Goal: Transaction & Acquisition: Obtain resource

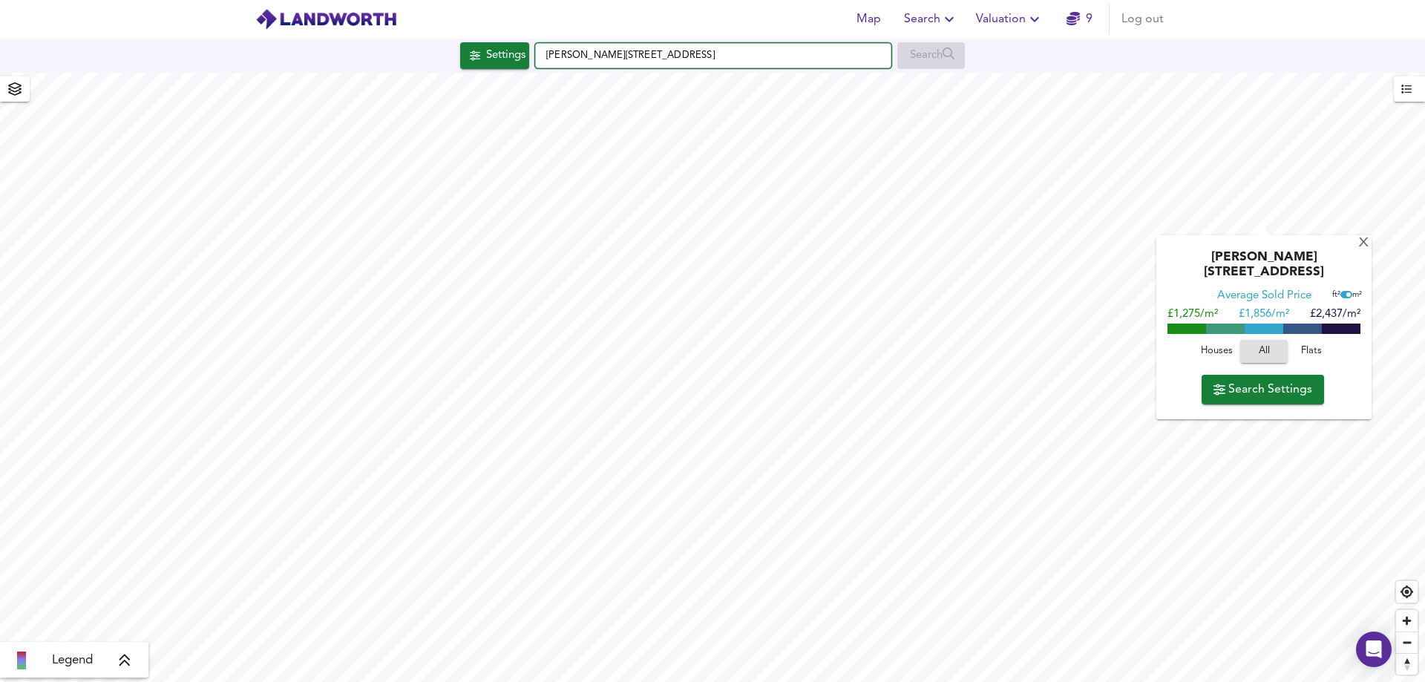
click at [851, 57] on input "Barningham St, Darlington DL3 6NT" at bounding box center [713, 55] width 356 height 25
click at [1358, 243] on div "X" at bounding box center [1363, 244] width 13 height 14
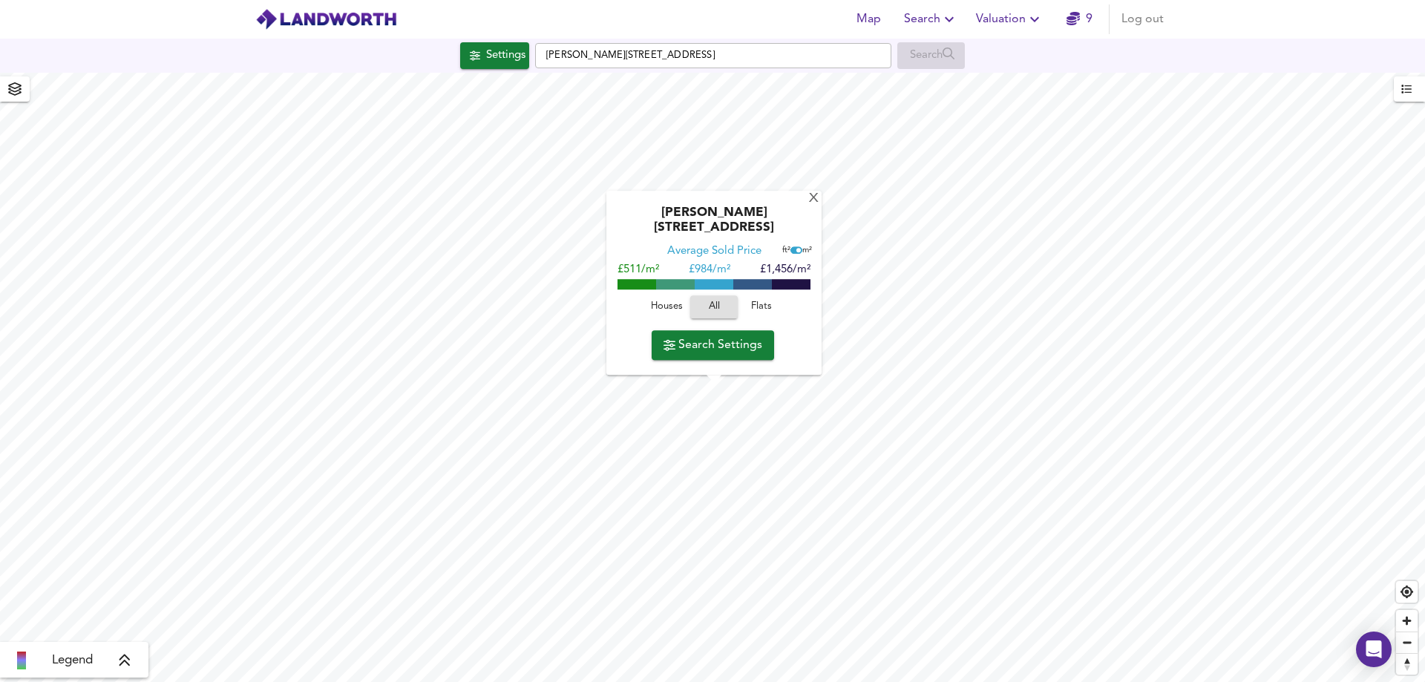
click at [660, 309] on span "Houses" at bounding box center [666, 307] width 40 height 17
drag, startPoint x: 729, startPoint y: 67, endPoint x: 608, endPoint y: 65, distance: 121.7
click at [608, 65] on input "Barningham St, Darlington DL3 6NT" at bounding box center [713, 55] width 356 height 25
click at [671, 55] on input "Barningham St, Darlington DL3 6NT" at bounding box center [713, 55] width 356 height 25
drag, startPoint x: 714, startPoint y: 55, endPoint x: 490, endPoint y: 68, distance: 224.4
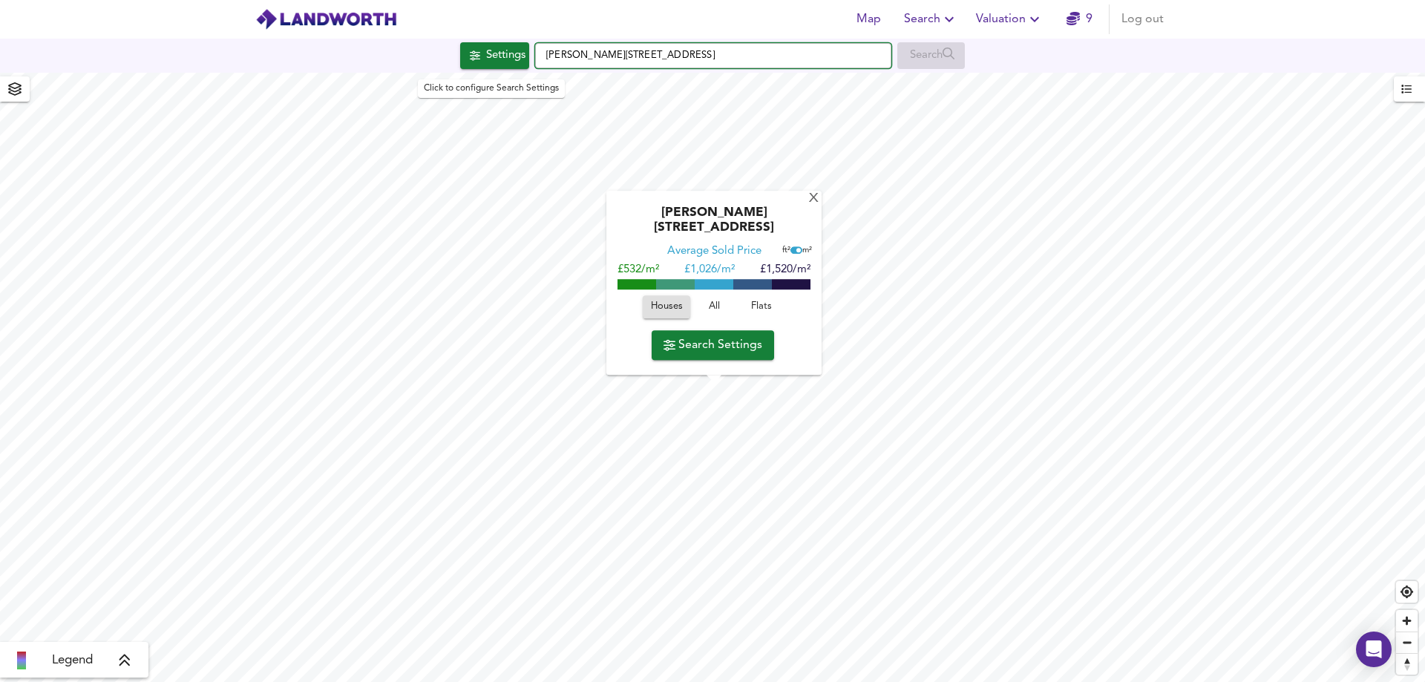
click at [490, 68] on div "Settings Barningham St, Darlington DL3 6NT Search" at bounding box center [712, 55] width 1425 height 27
type input "[PERSON_NAME][STREET_ADDRESS]"
click at [669, 96] on li "DL3 7DW Napier Street, Darlington" at bounding box center [713, 84] width 355 height 33
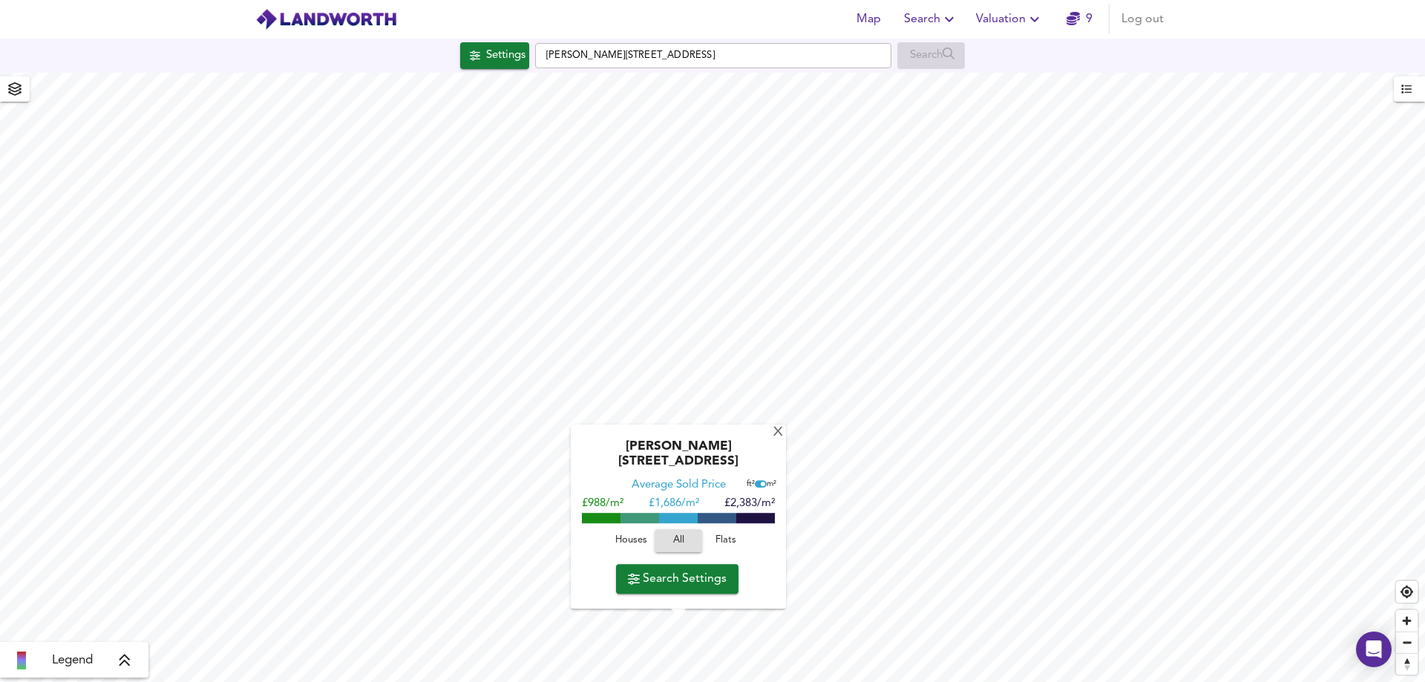
click at [1042, 20] on icon "button" at bounding box center [1034, 19] width 18 height 18
click at [1012, 83] on li "Valuation Report History" at bounding box center [1009, 80] width 177 height 27
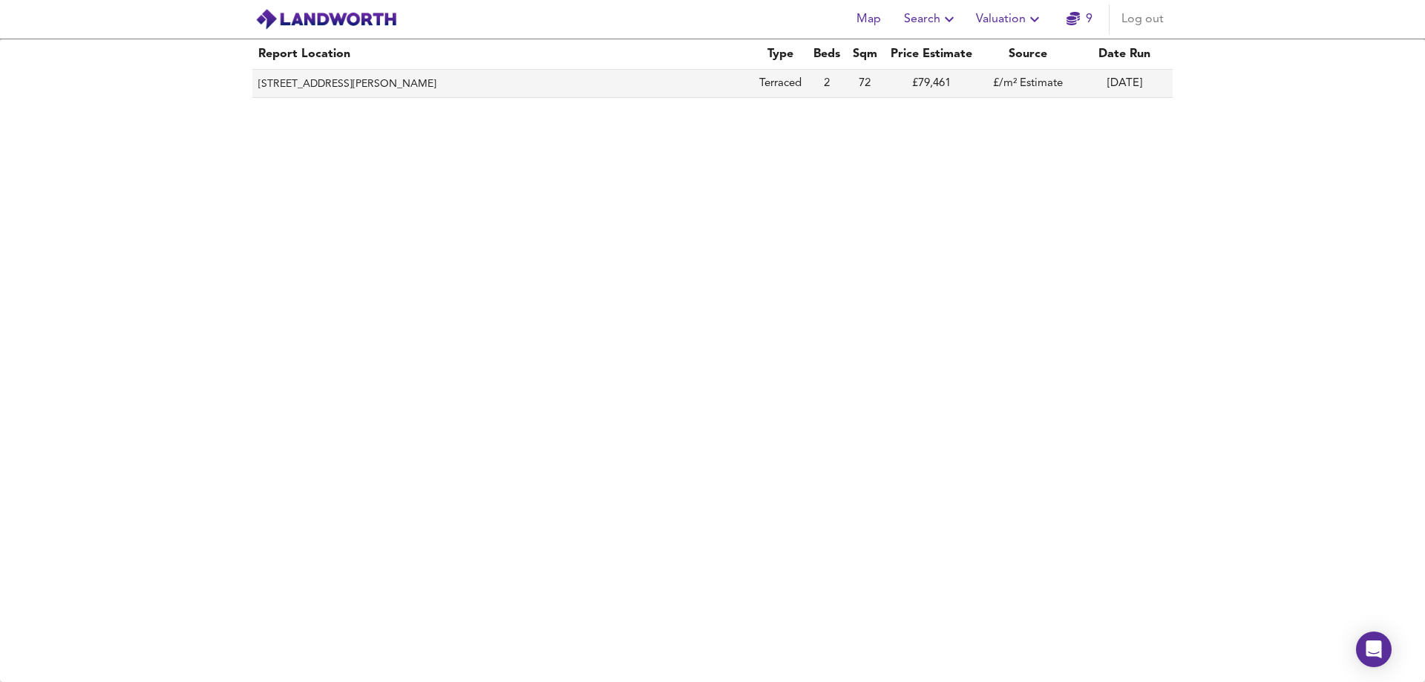
click at [403, 85] on th "71 Barningham Street, Darlington, DL3 6NT" at bounding box center [502, 84] width 501 height 28
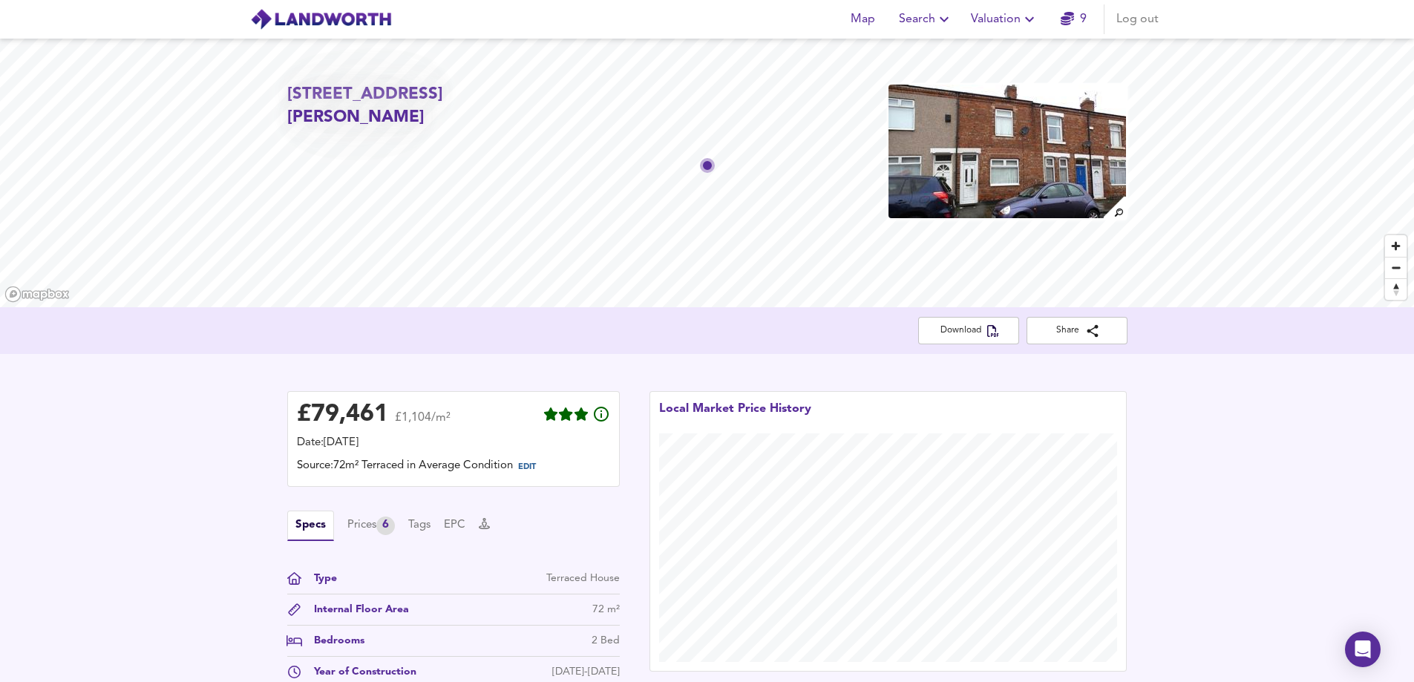
click at [939, 19] on icon "button" at bounding box center [944, 19] width 18 height 18
click at [930, 47] on li "New Search" at bounding box center [925, 53] width 147 height 27
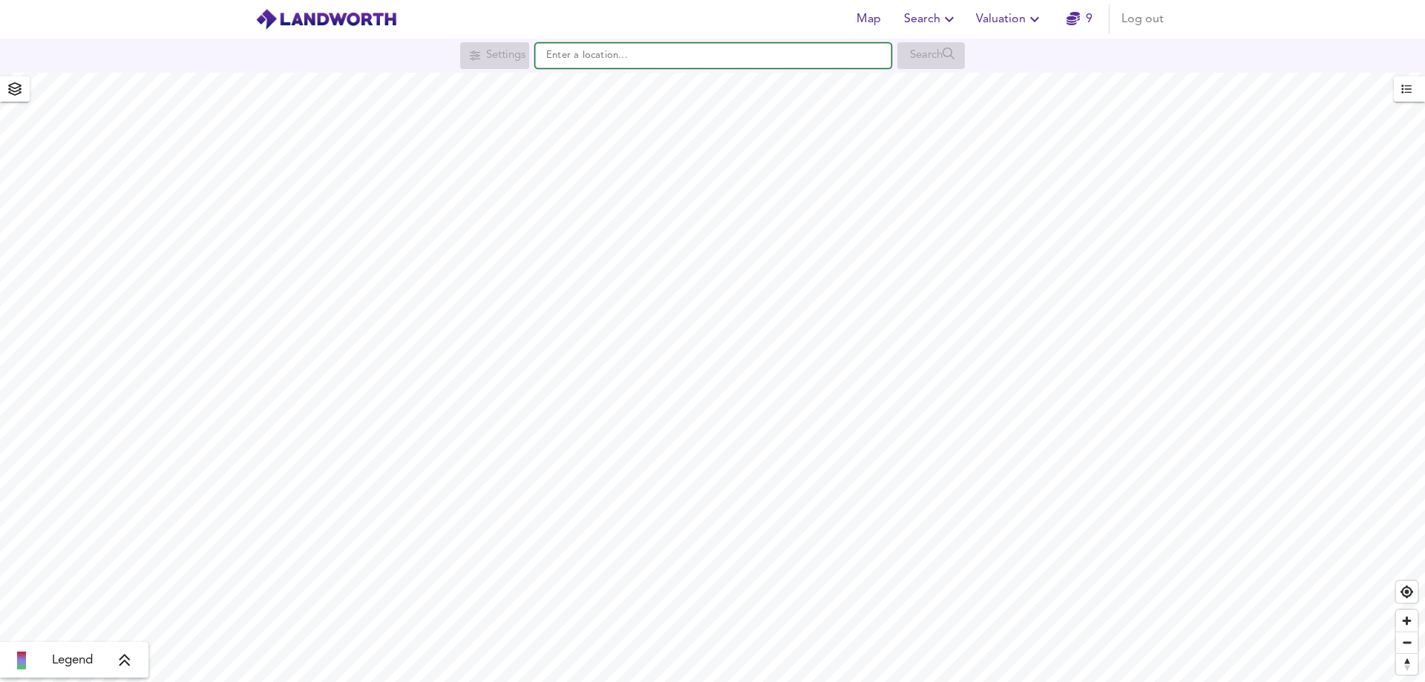
click at [649, 59] on input "text" at bounding box center [713, 55] width 356 height 25
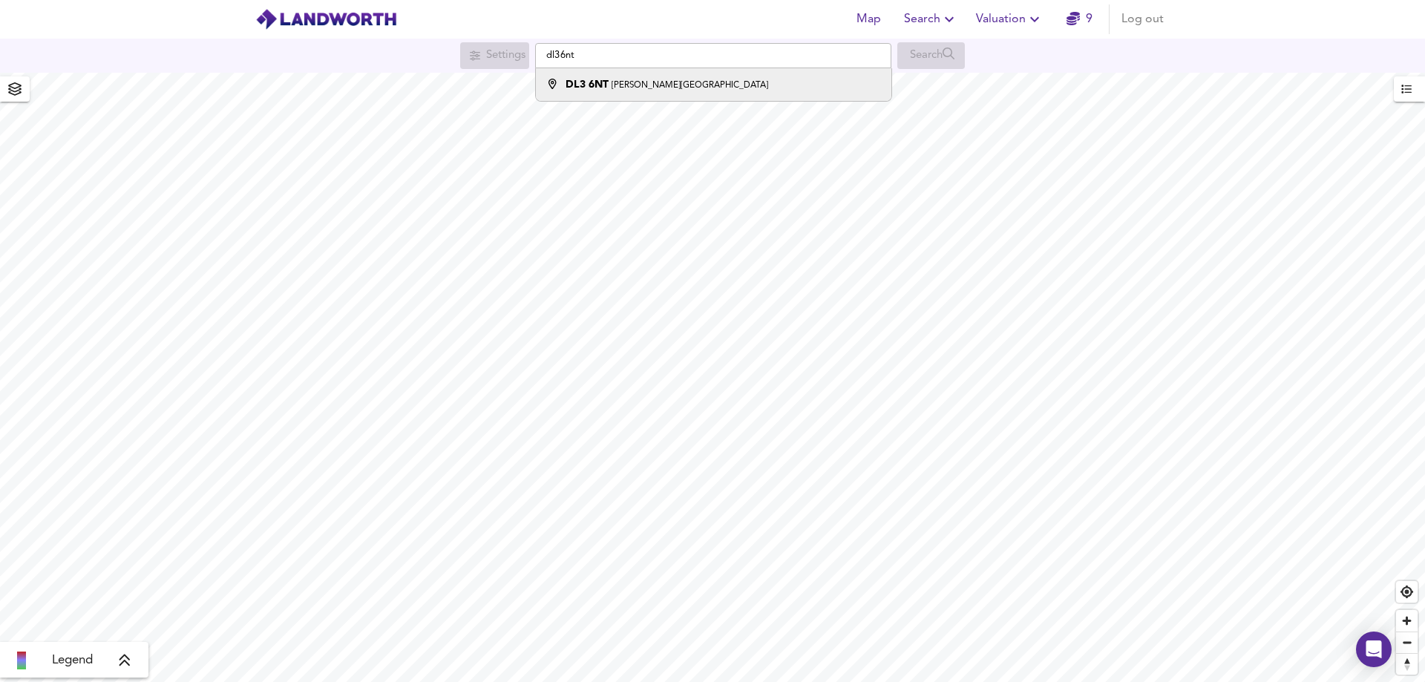
click at [698, 77] on div "DL3 6NT Barningham St, Darlington" at bounding box center [666, 84] width 203 height 15
type input "Barningham St, Darlington DL3 6NT"
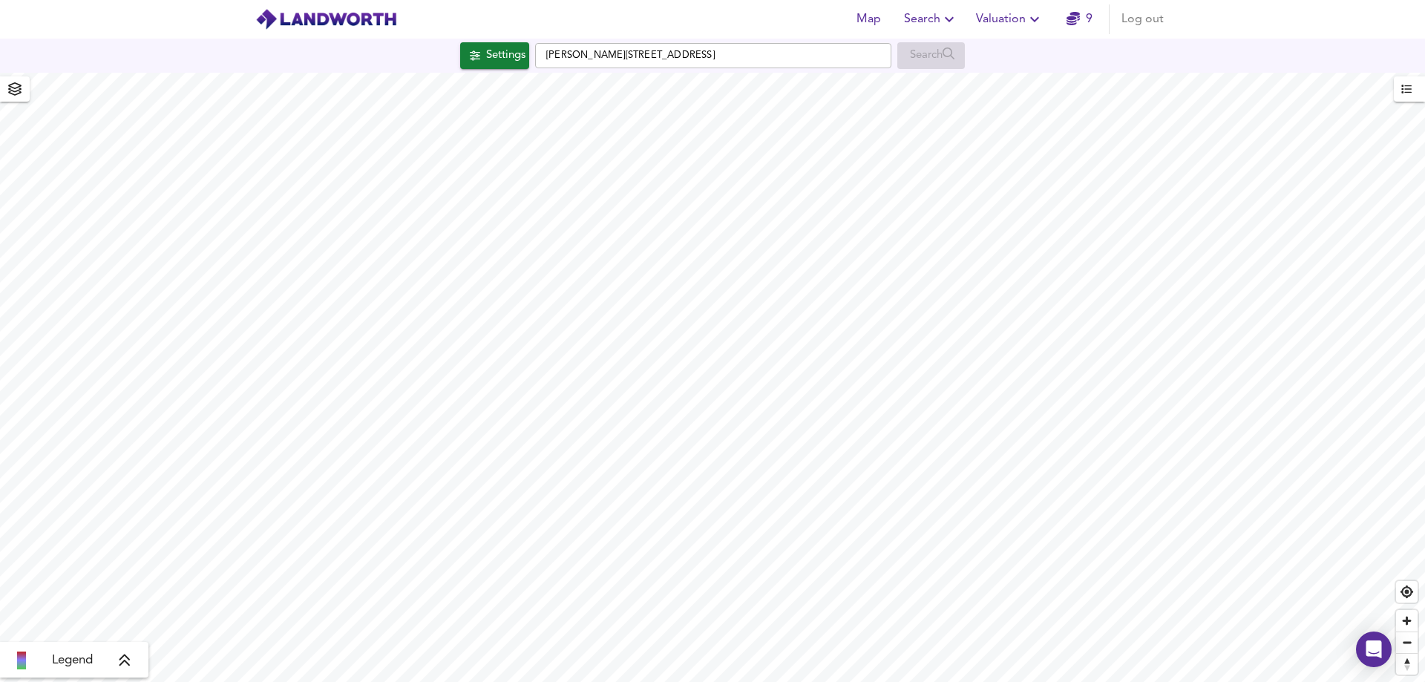
checkbox input "false"
checkbox input "true"
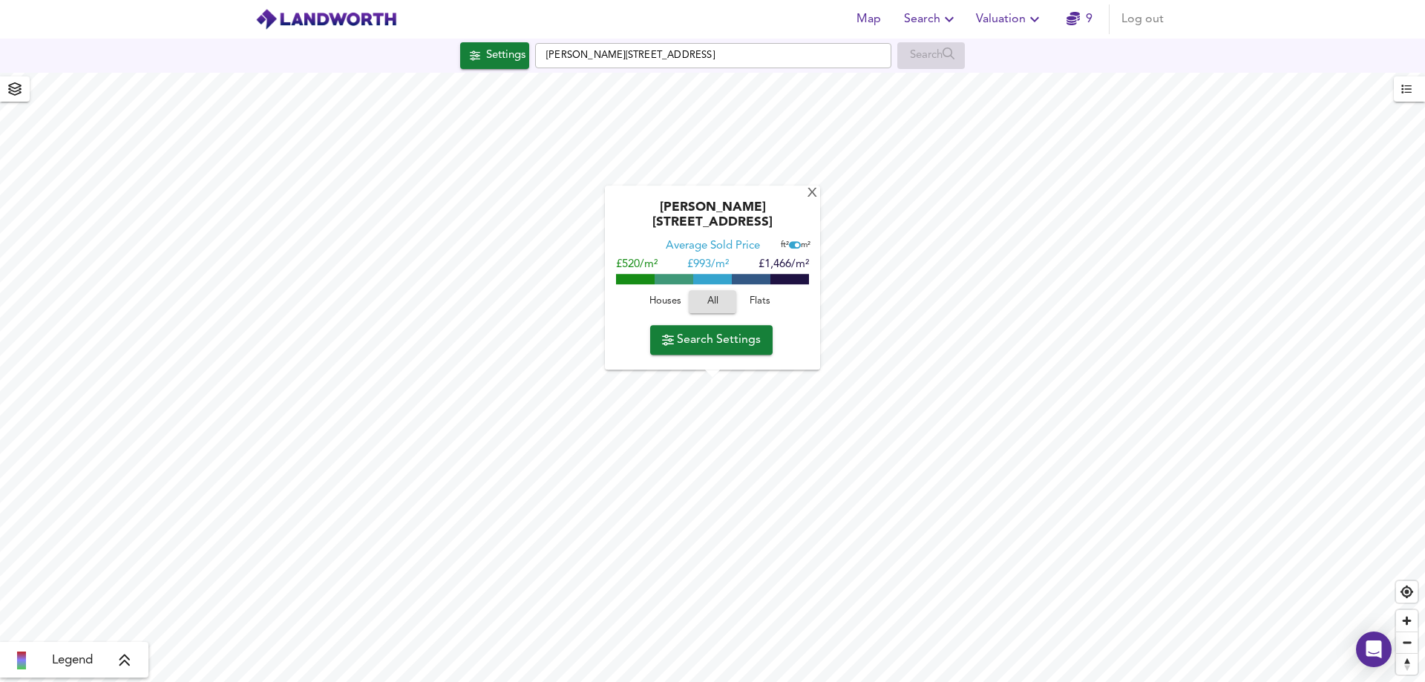
click at [731, 275] on span at bounding box center [712, 280] width 39 height 10
click at [1069, 18] on icon "button" at bounding box center [1072, 18] width 13 height 13
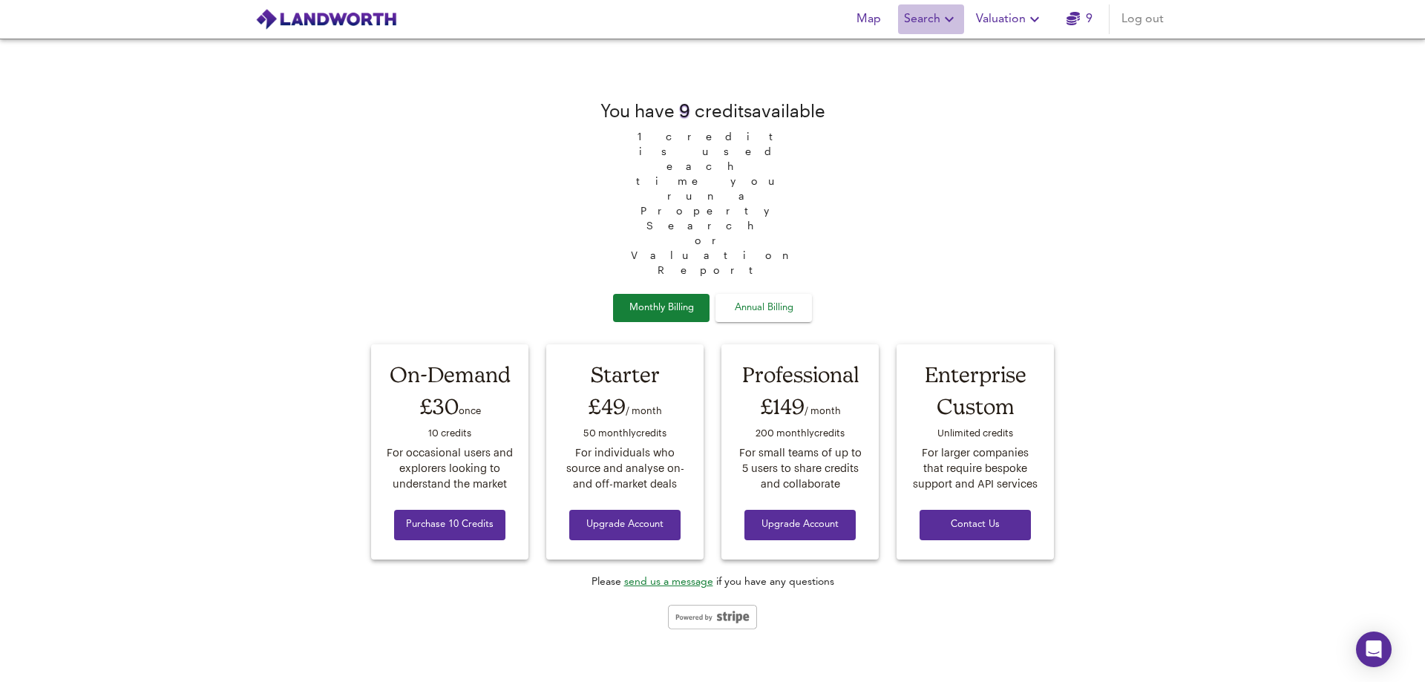
click at [908, 19] on span "Search" at bounding box center [931, 19] width 54 height 21
click at [907, 48] on li "New Search" at bounding box center [931, 53] width 147 height 27
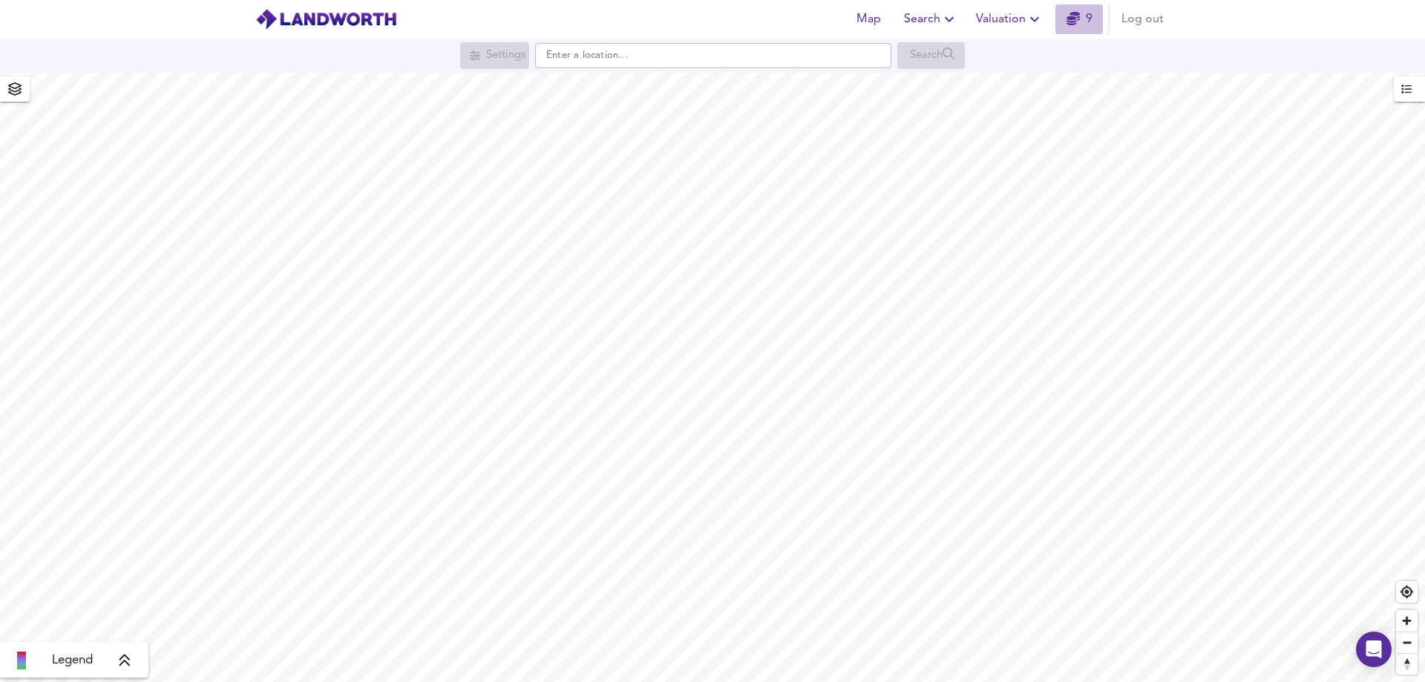
click at [1070, 12] on link "9" at bounding box center [1079, 19] width 26 height 21
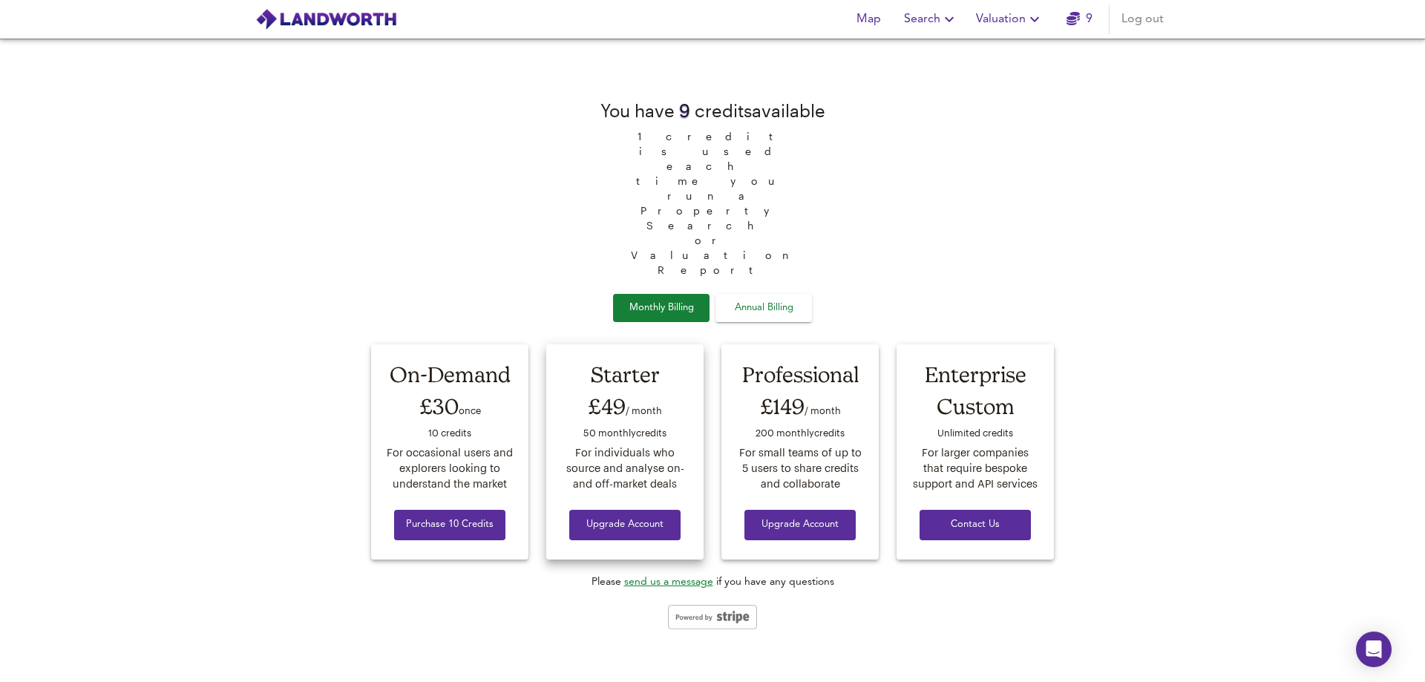
drag, startPoint x: 663, startPoint y: 352, endPoint x: 598, endPoint y: 350, distance: 65.3
click at [598, 390] on div "£49 / month" at bounding box center [624, 406] width 129 height 33
click at [933, 22] on span "Search" at bounding box center [931, 19] width 54 height 21
click at [913, 50] on li "New Search" at bounding box center [931, 53] width 147 height 27
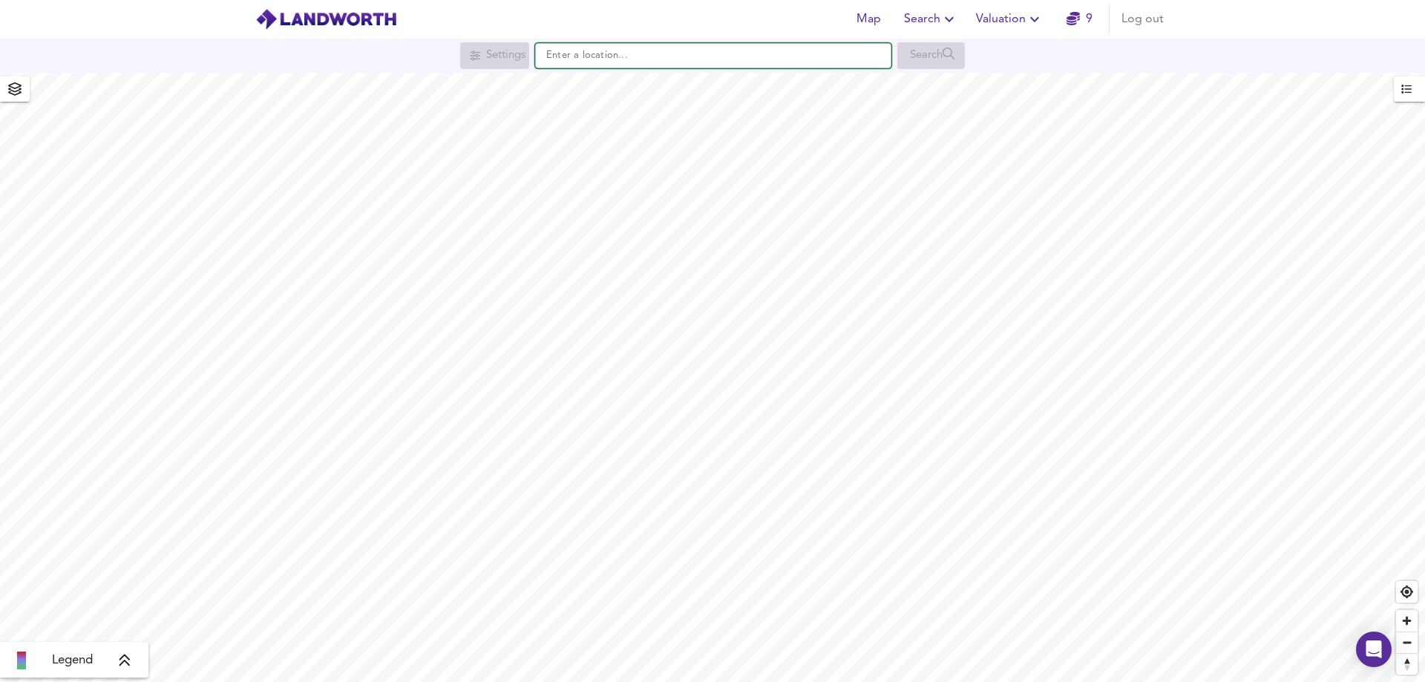
click at [637, 66] on input "text" at bounding box center [713, 55] width 356 height 25
click at [1071, 14] on icon "button" at bounding box center [1072, 18] width 13 height 13
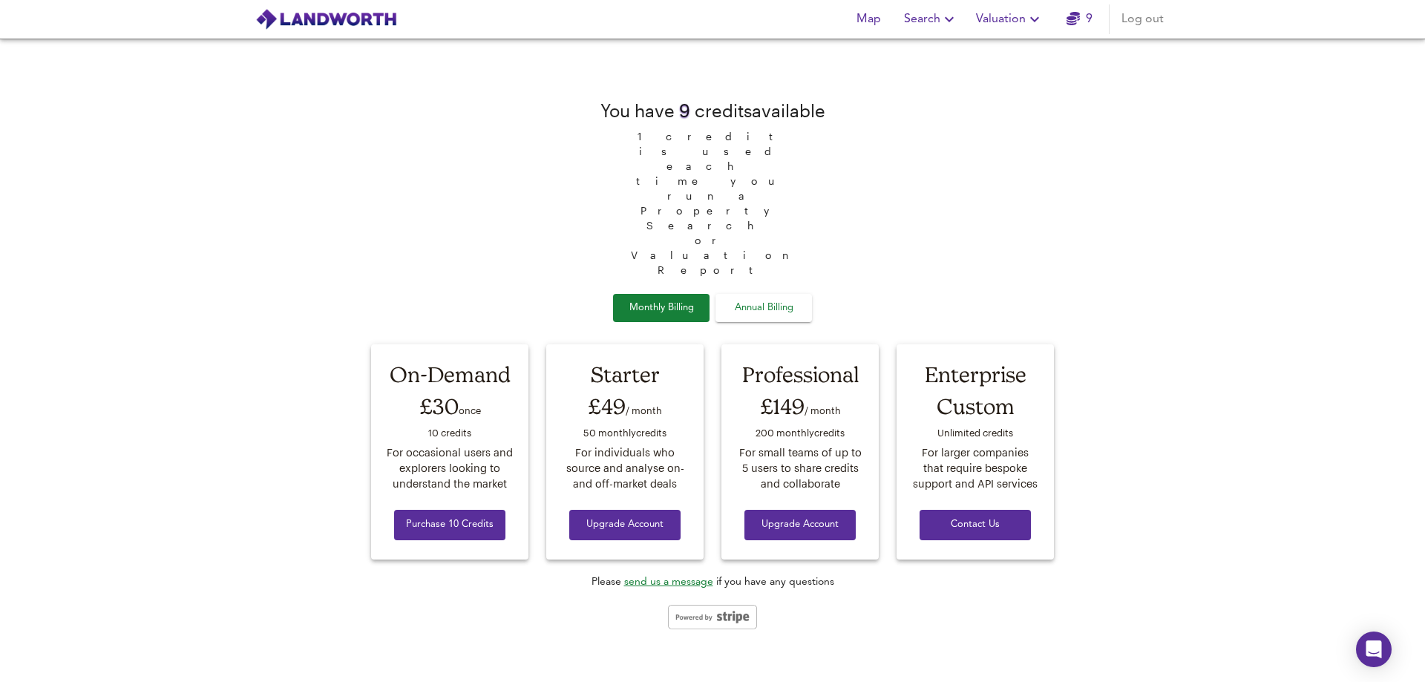
click at [1076, 22] on icon "button" at bounding box center [1072, 18] width 13 height 13
click at [1030, 16] on icon "button" at bounding box center [1034, 19] width 18 height 18
click at [983, 81] on li "Valuation Report History" at bounding box center [1009, 80] width 177 height 27
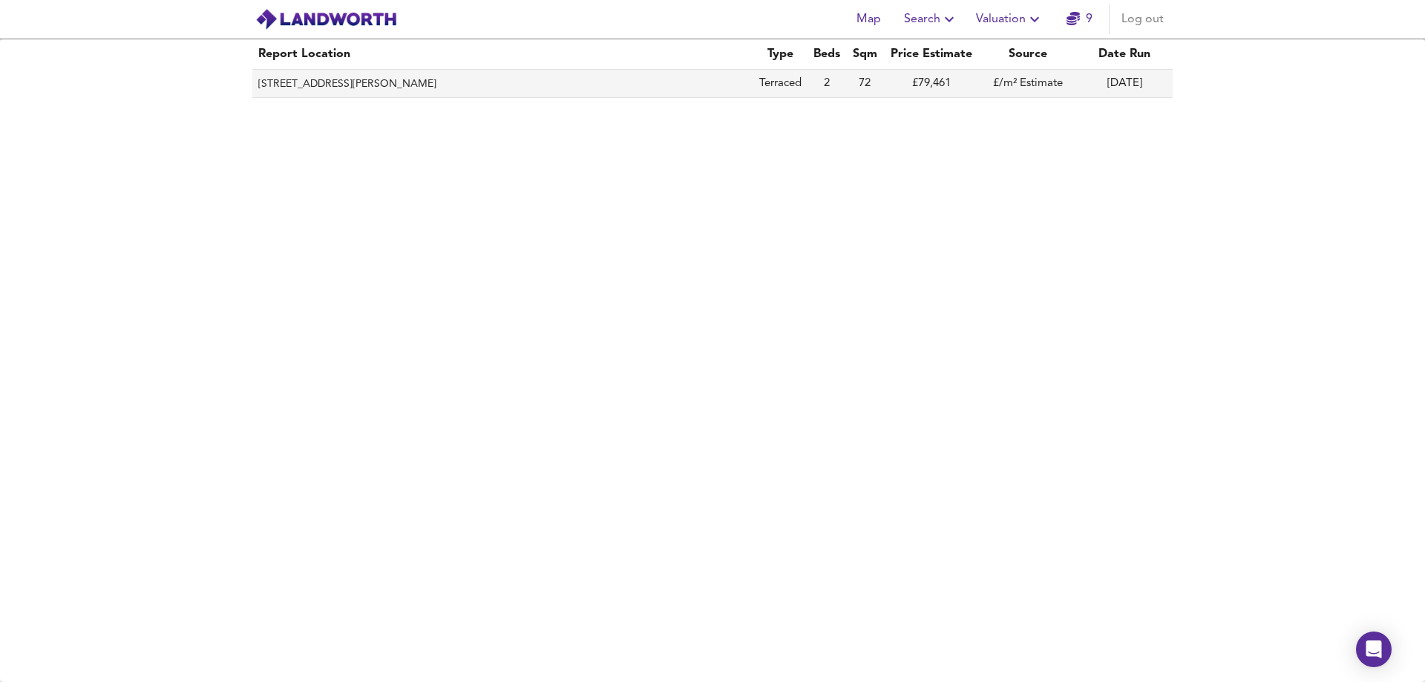
click at [393, 81] on th "71 Barningham Street, Darlington, DL3 6NT" at bounding box center [502, 84] width 501 height 28
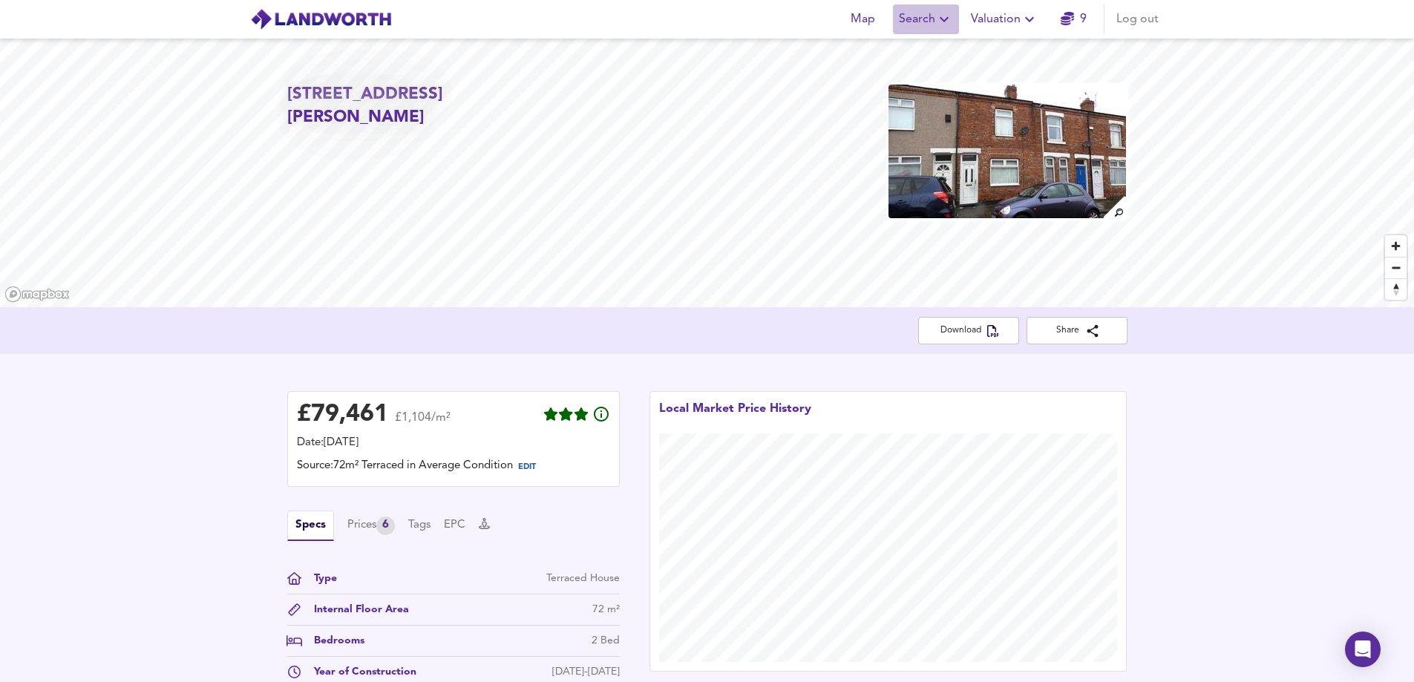
click at [932, 22] on span "Search" at bounding box center [926, 19] width 54 height 21
click at [907, 48] on li "New Search" at bounding box center [925, 53] width 147 height 27
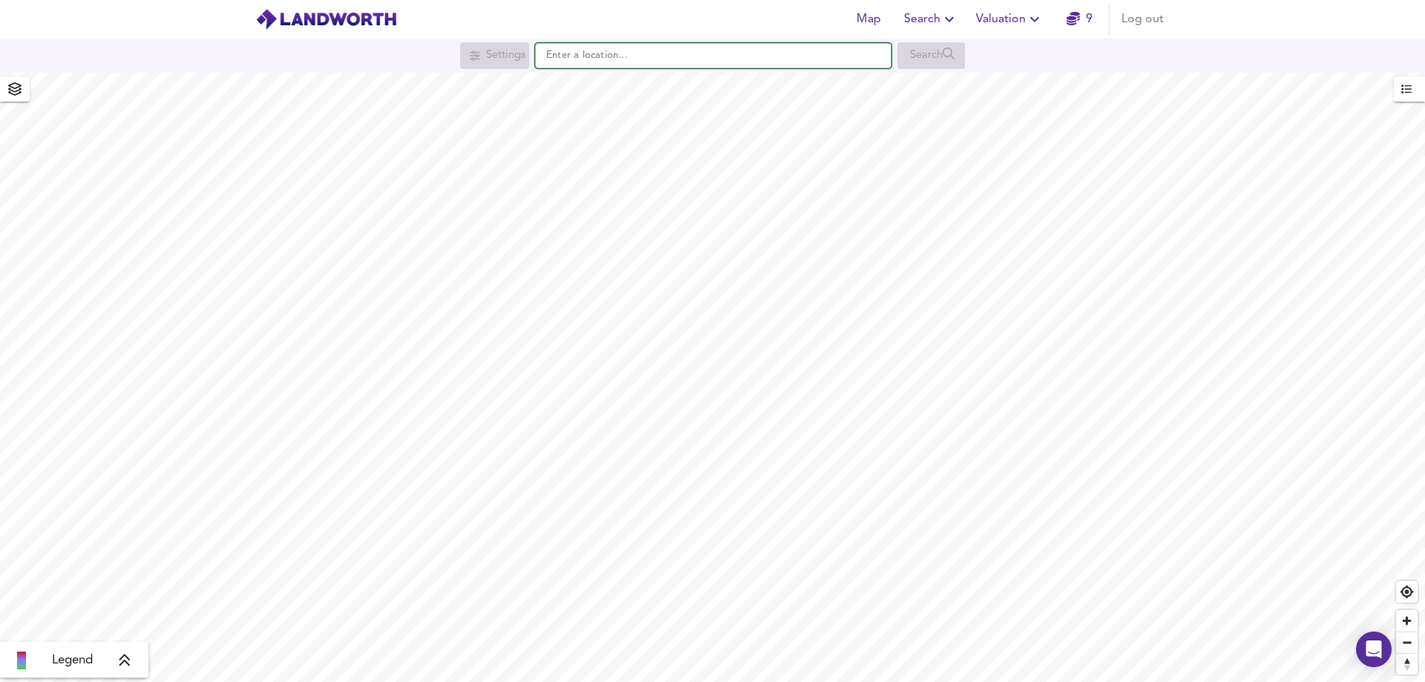
click at [571, 52] on input "text" at bounding box center [713, 55] width 356 height 25
click at [590, 88] on strong "DL3 7DW" at bounding box center [588, 84] width 47 height 10
type input "[PERSON_NAME][STREET_ADDRESS]"
checkbox input "false"
checkbox input "true"
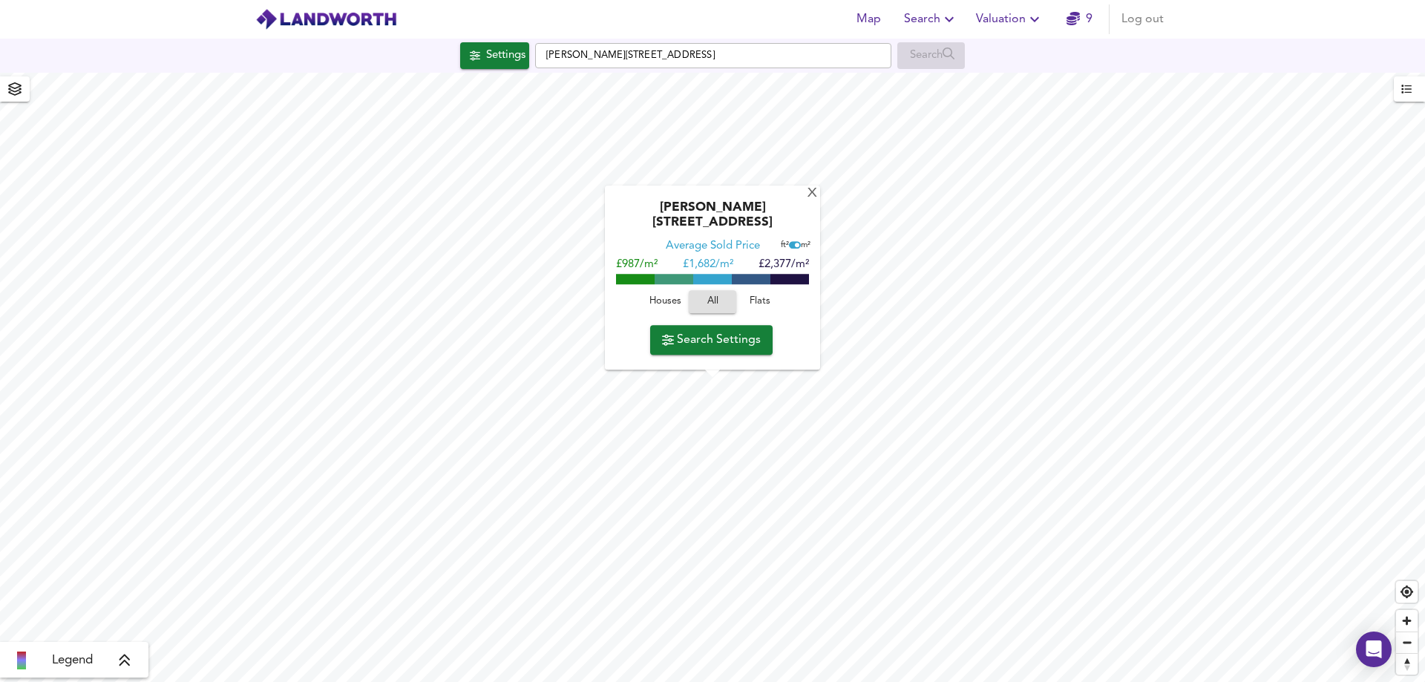
click at [1033, 19] on icon "button" at bounding box center [1034, 19] width 9 height 5
click at [994, 51] on li "New Valuation Report" at bounding box center [1009, 53] width 177 height 27
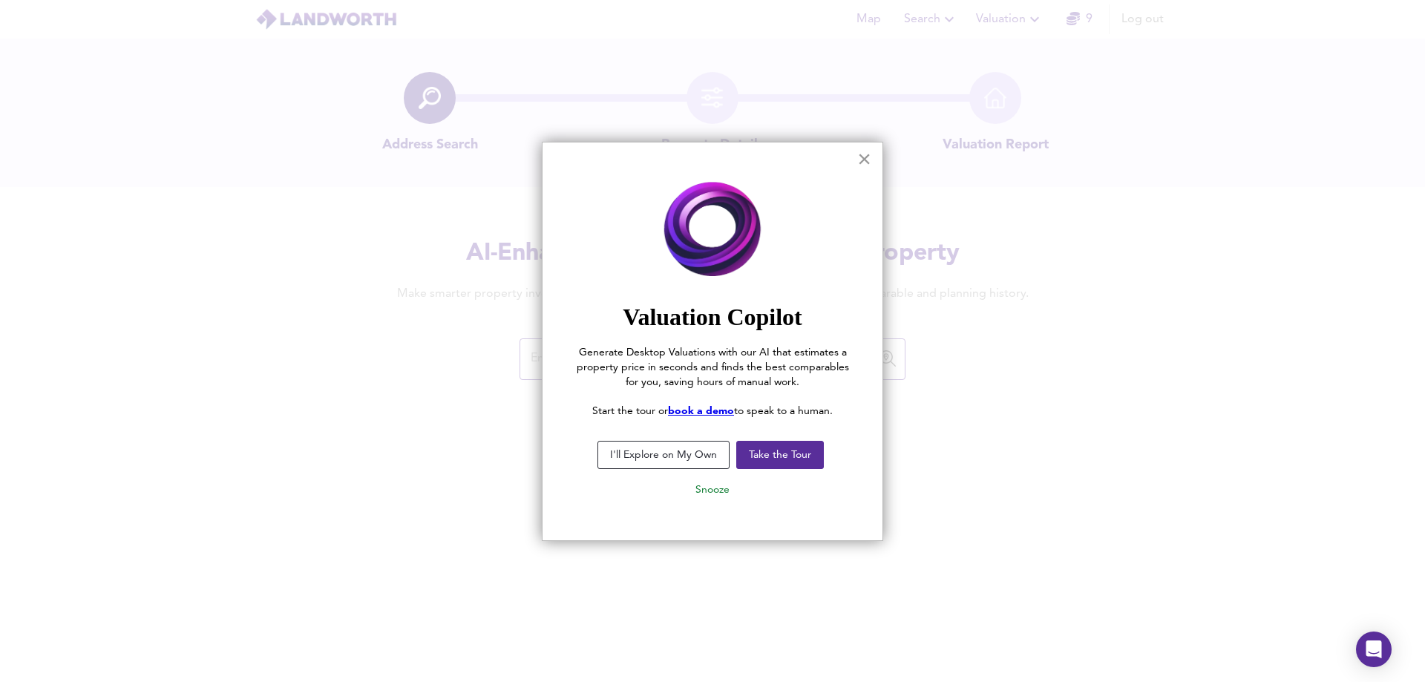
click at [865, 156] on button "×" at bounding box center [864, 159] width 14 height 24
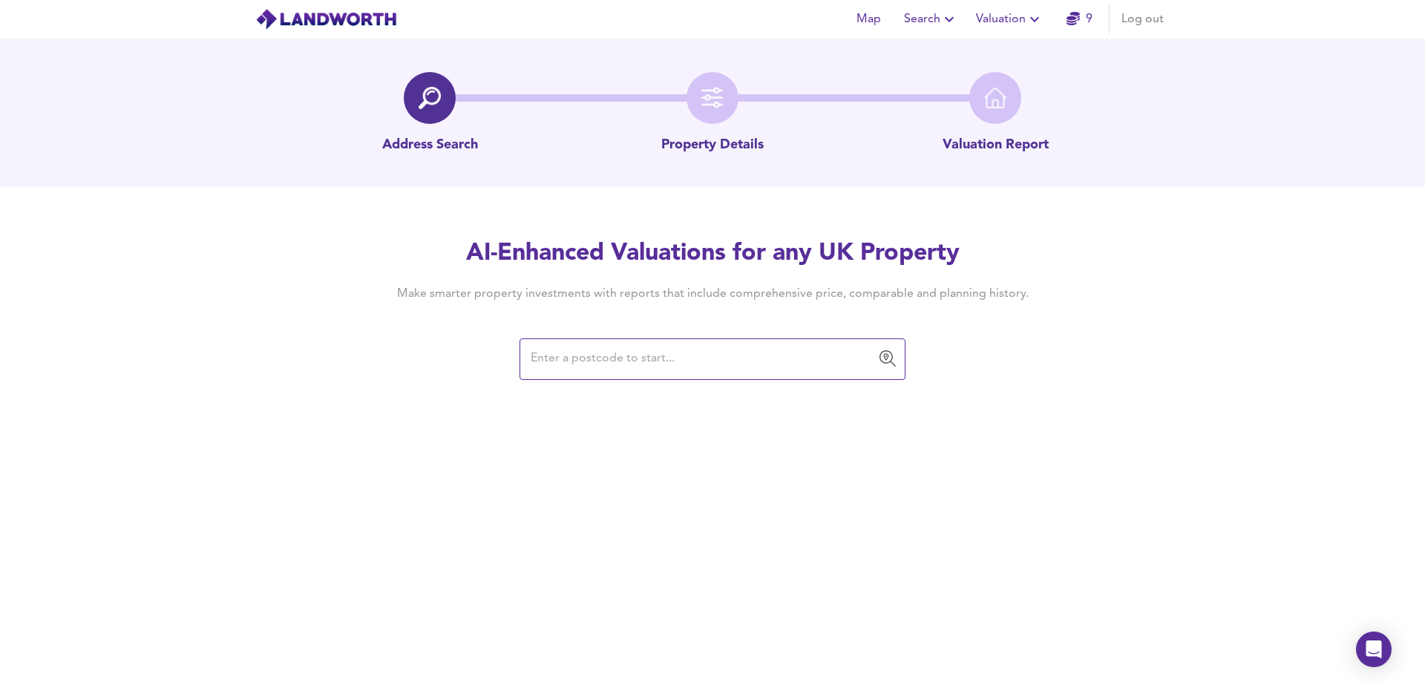
click at [656, 355] on input "text" at bounding box center [701, 359] width 350 height 28
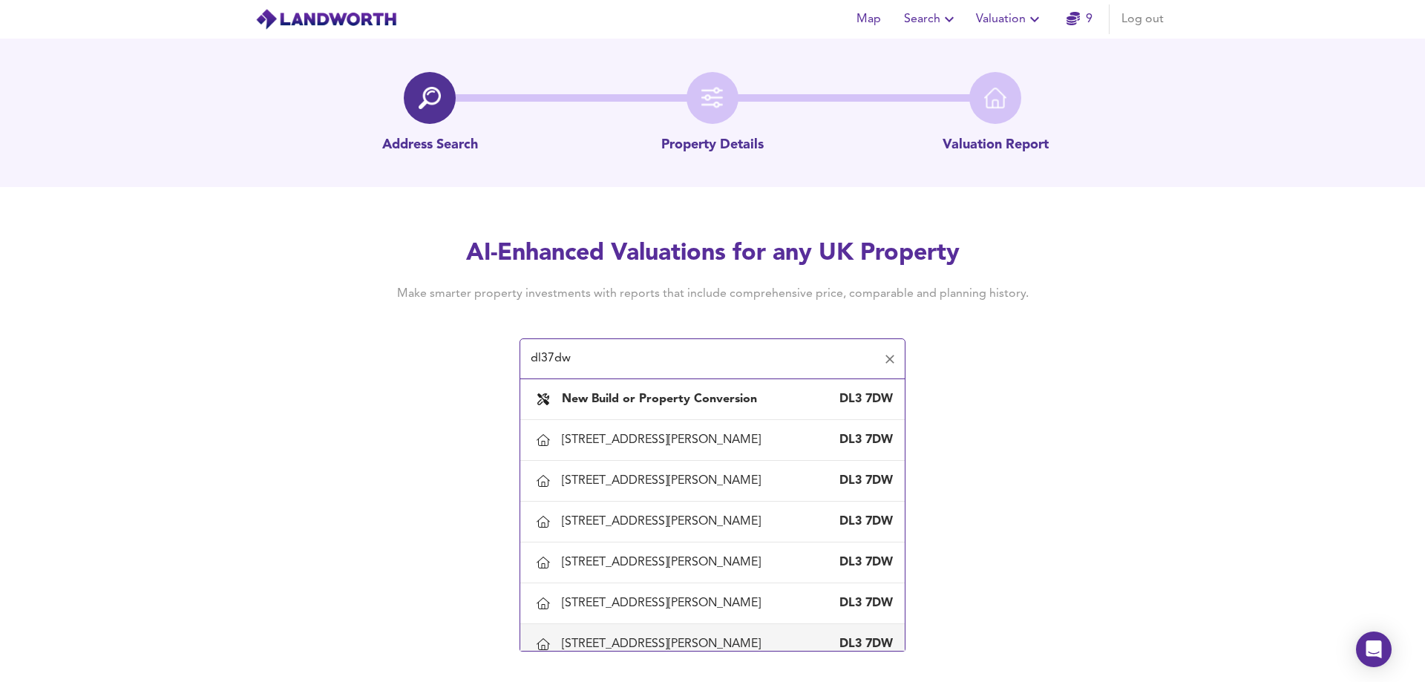
click at [640, 638] on div "[STREET_ADDRESS][PERSON_NAME]" at bounding box center [664, 644] width 205 height 16
type input "[STREET_ADDRESS][PERSON_NAME]"
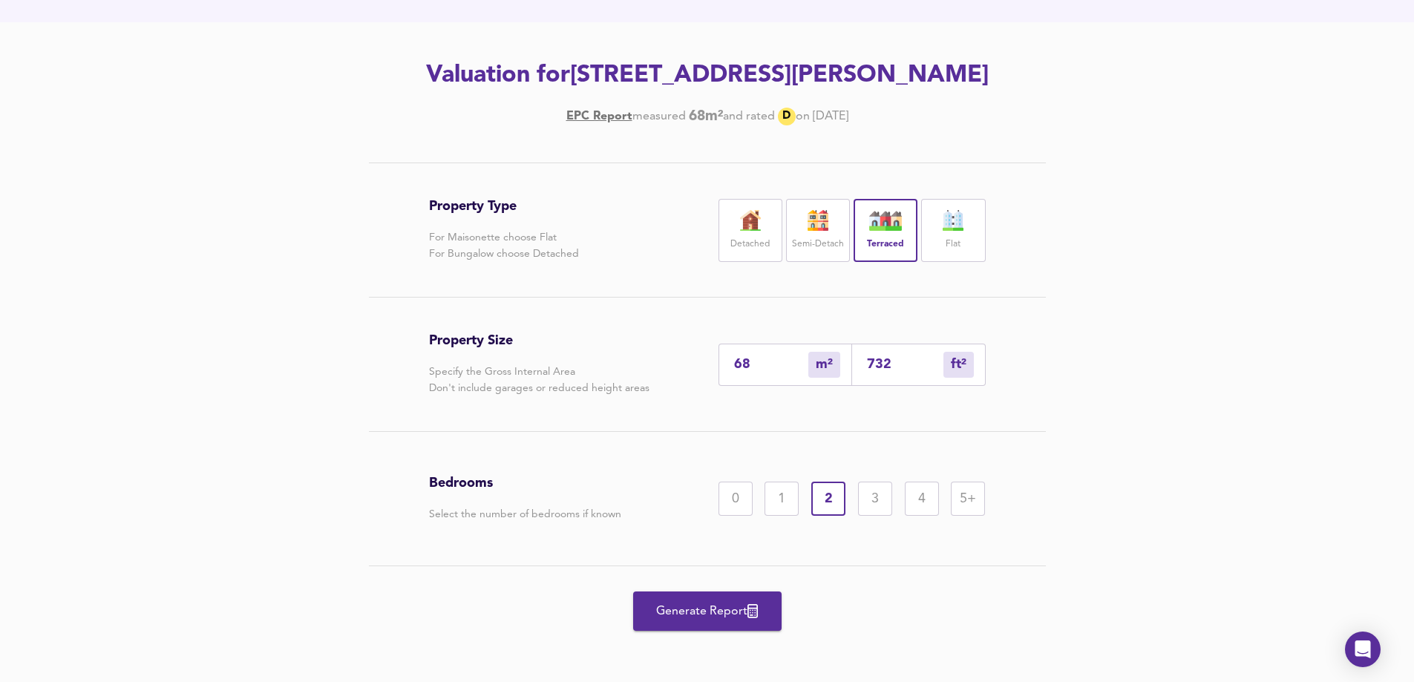
scroll to position [168, 0]
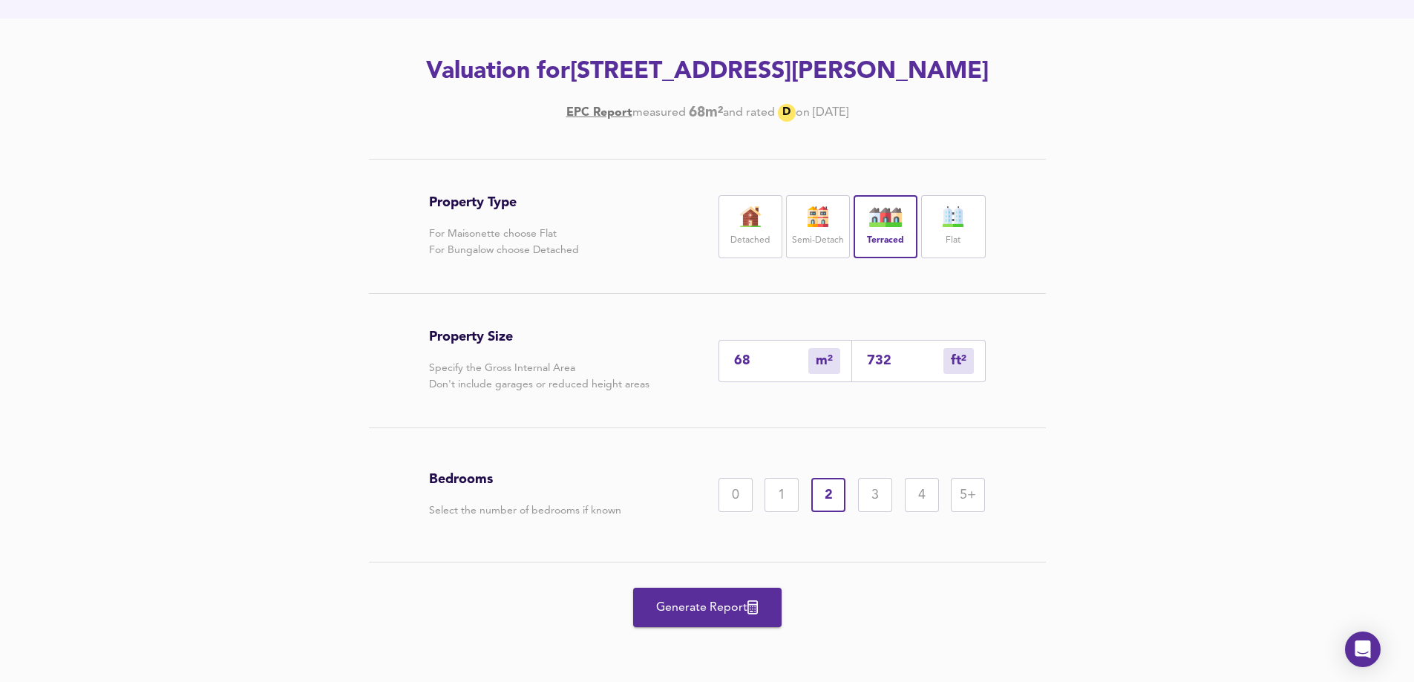
click at [755, 364] on input "68" at bounding box center [771, 361] width 74 height 16
click at [715, 610] on span "Generate Report" at bounding box center [707, 607] width 119 height 21
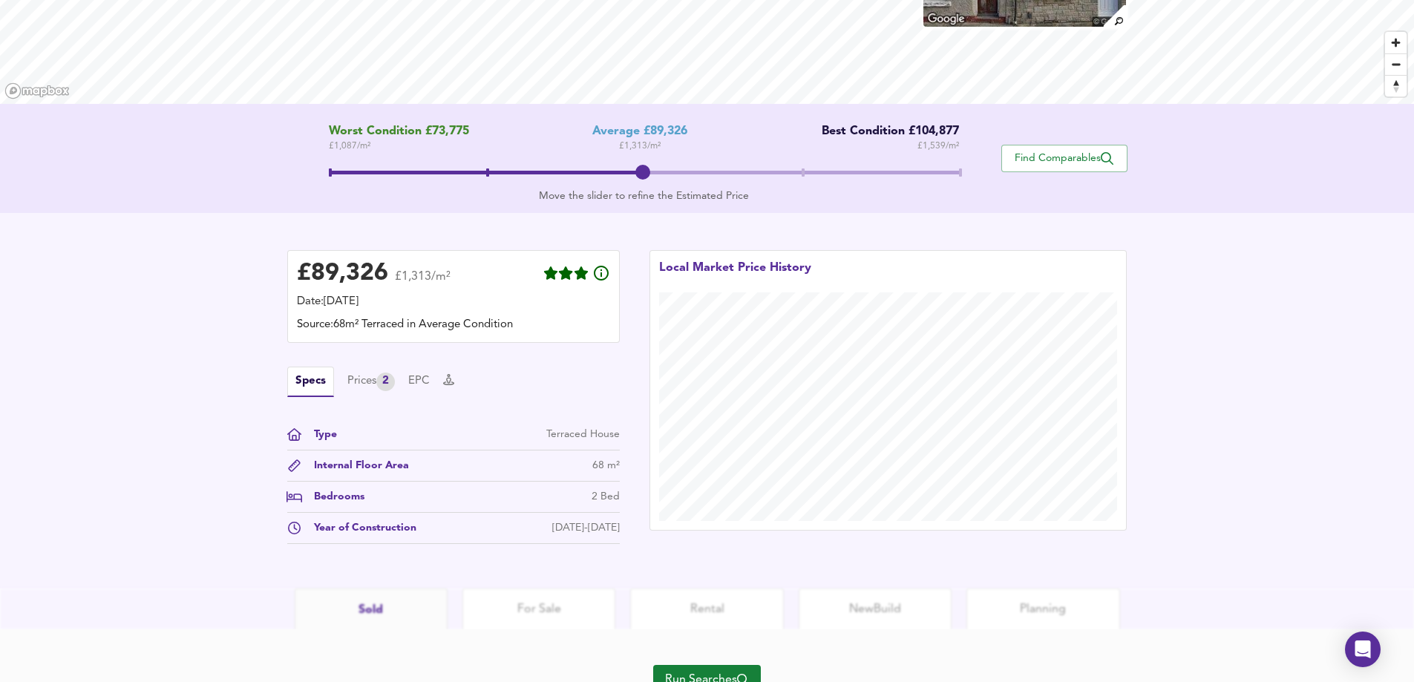
scroll to position [223, 0]
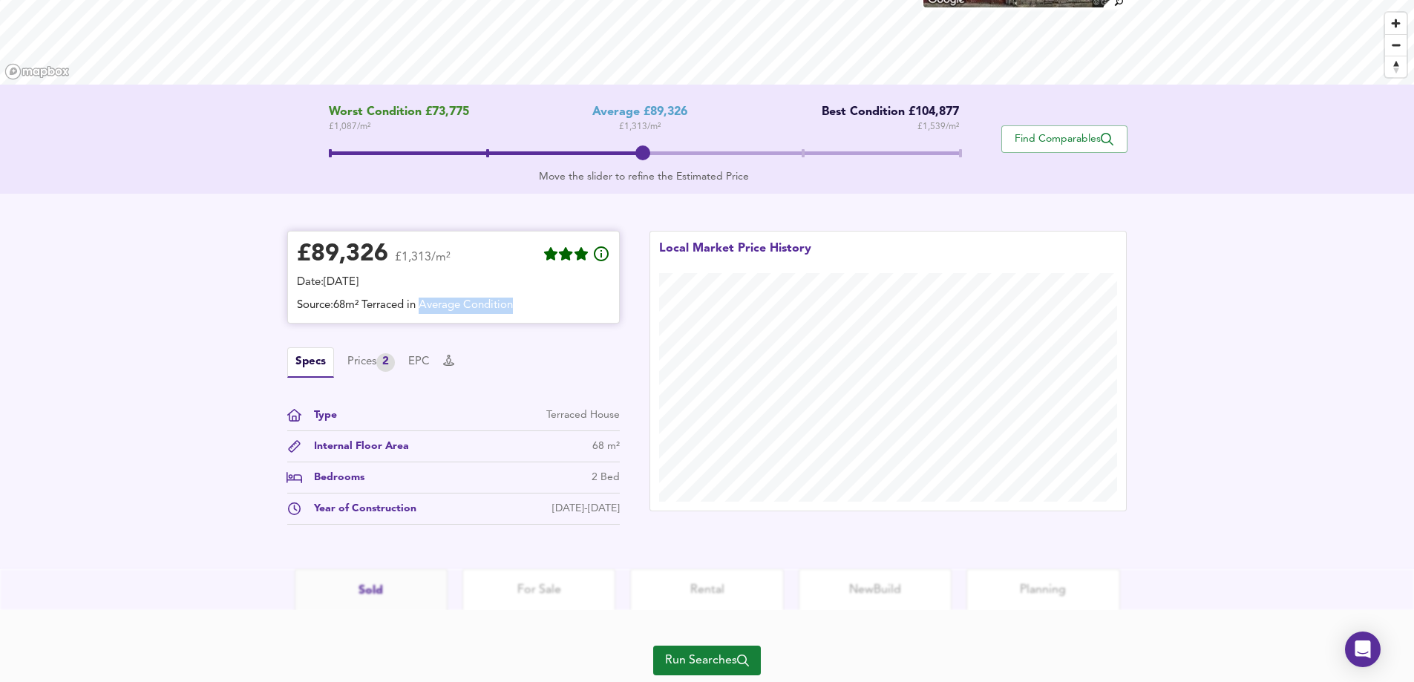
drag, startPoint x: 423, startPoint y: 305, endPoint x: 525, endPoint y: 303, distance: 101.7
click at [525, 303] on div "Source: 68m² Terraced in Average Condition" at bounding box center [453, 306] width 313 height 16
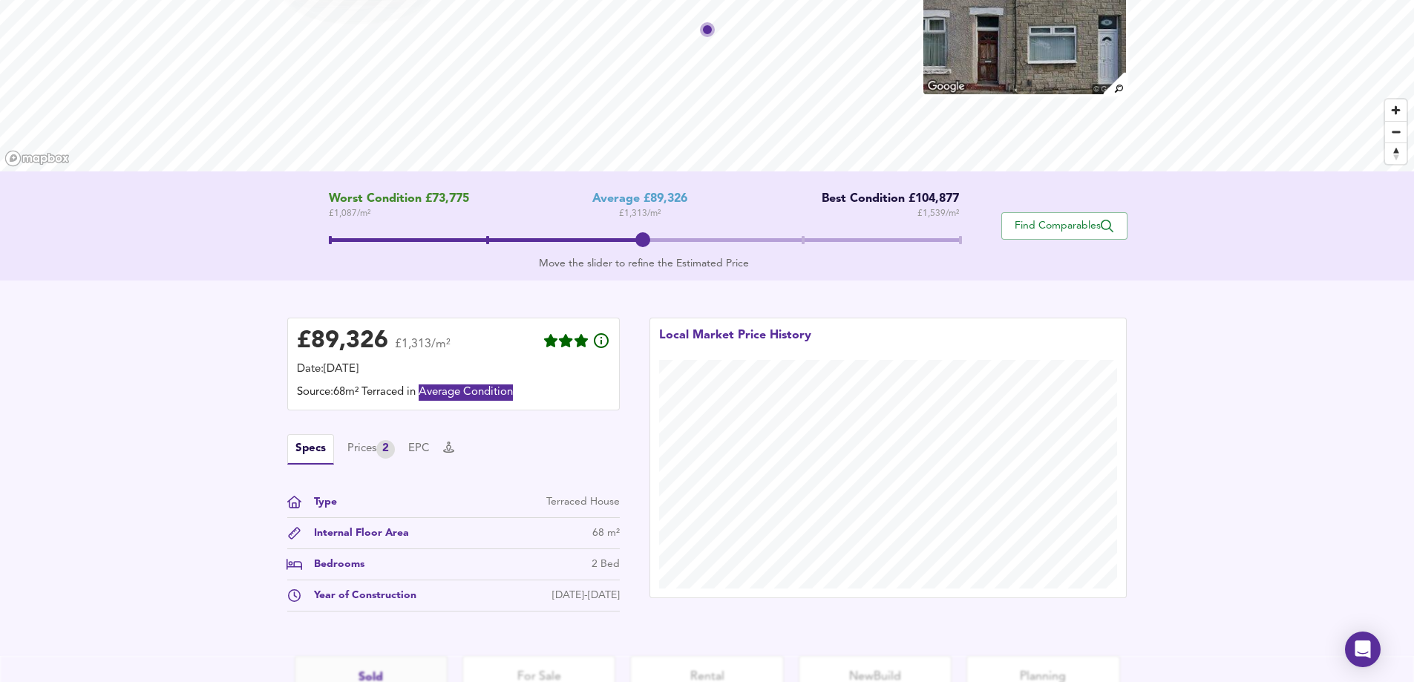
scroll to position [47, 0]
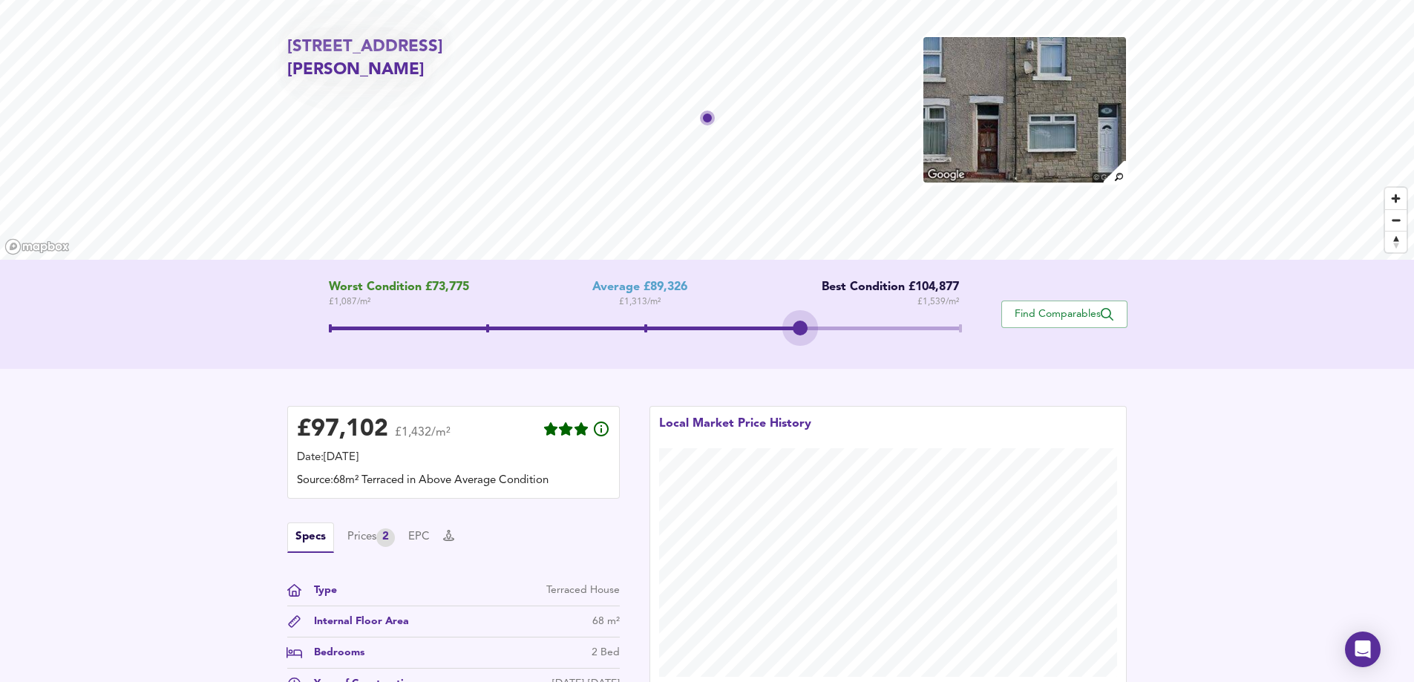
drag, startPoint x: 659, startPoint y: 330, endPoint x: 775, endPoint y: 331, distance: 116.5
click at [775, 331] on span at bounding box center [644, 330] width 630 height 27
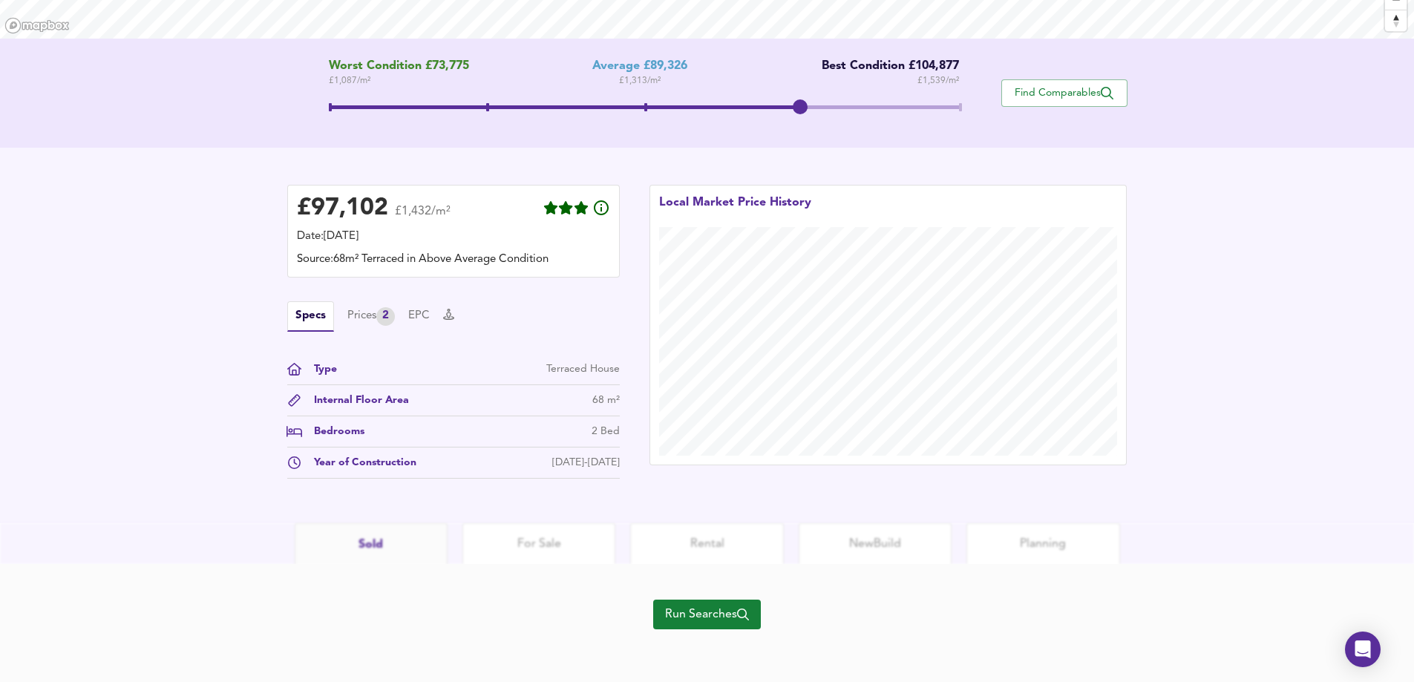
scroll to position [270, 0]
click at [695, 605] on span "Run Searches" at bounding box center [707, 613] width 84 height 21
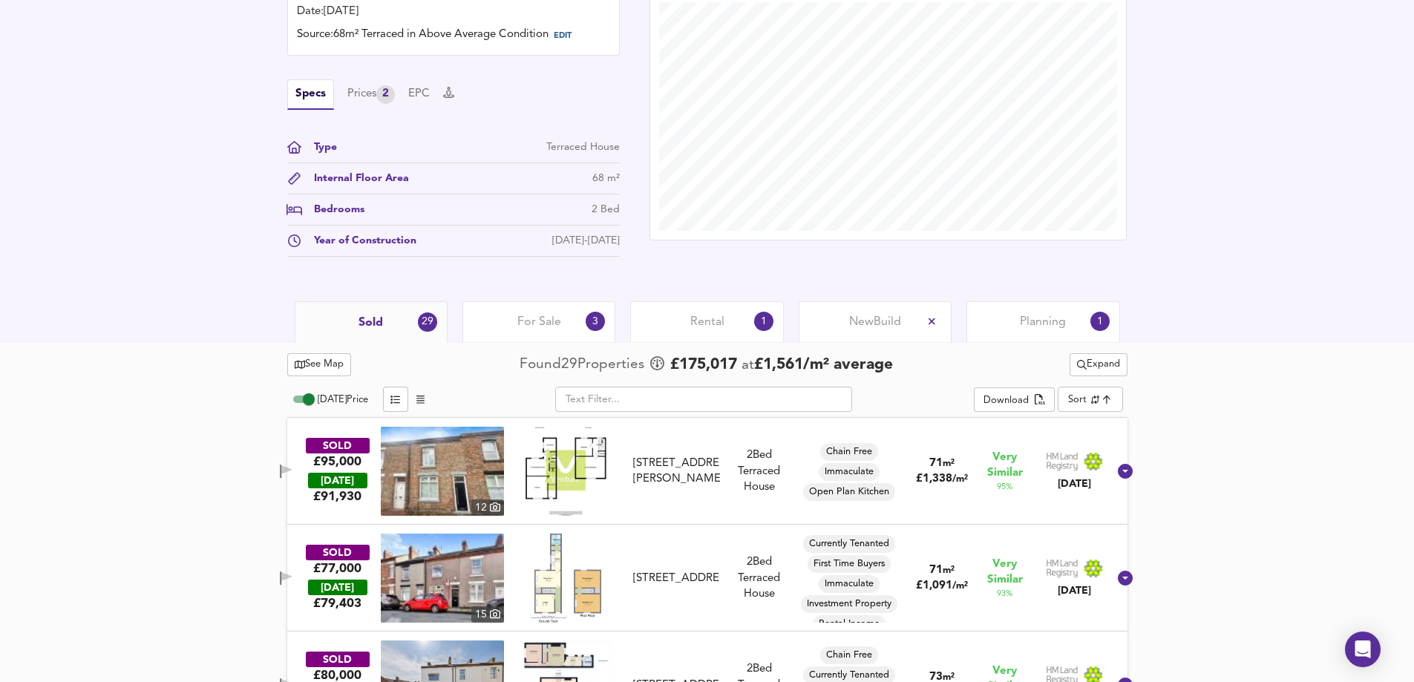
scroll to position [519, 0]
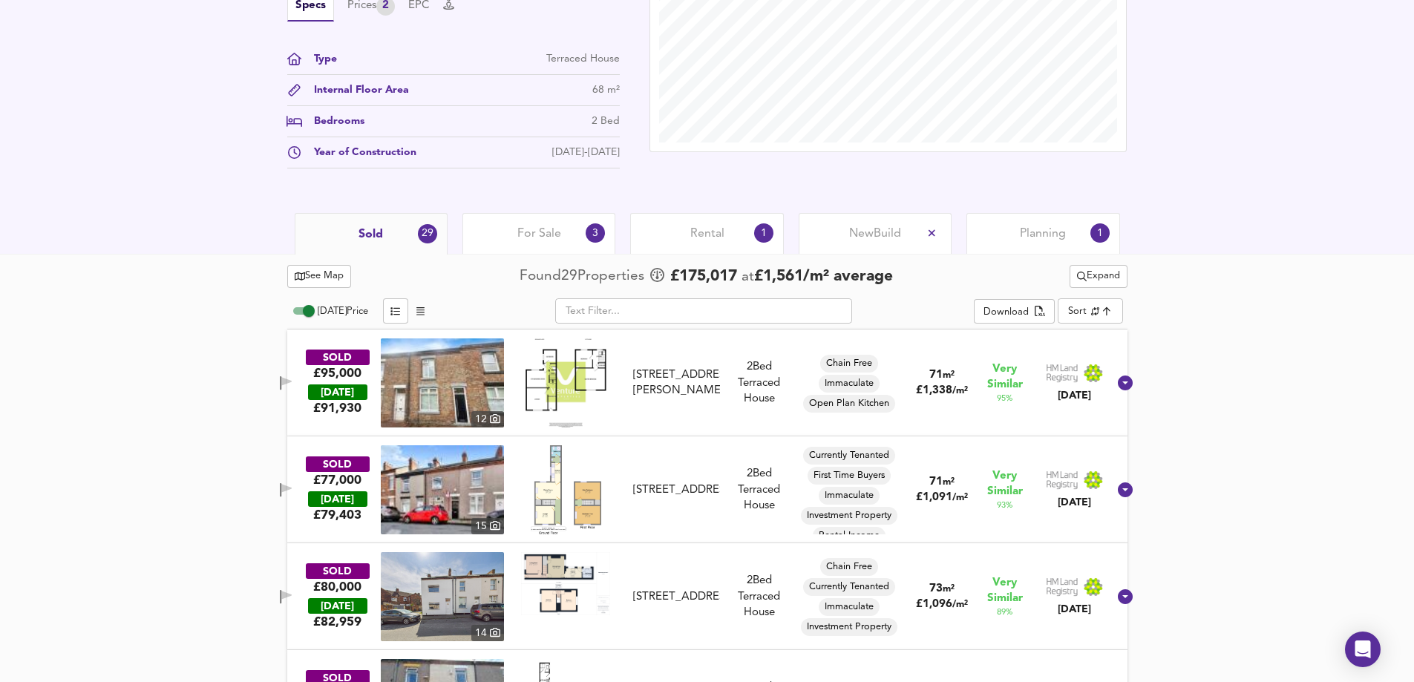
click at [690, 234] on span "Rental" at bounding box center [707, 234] width 34 height 16
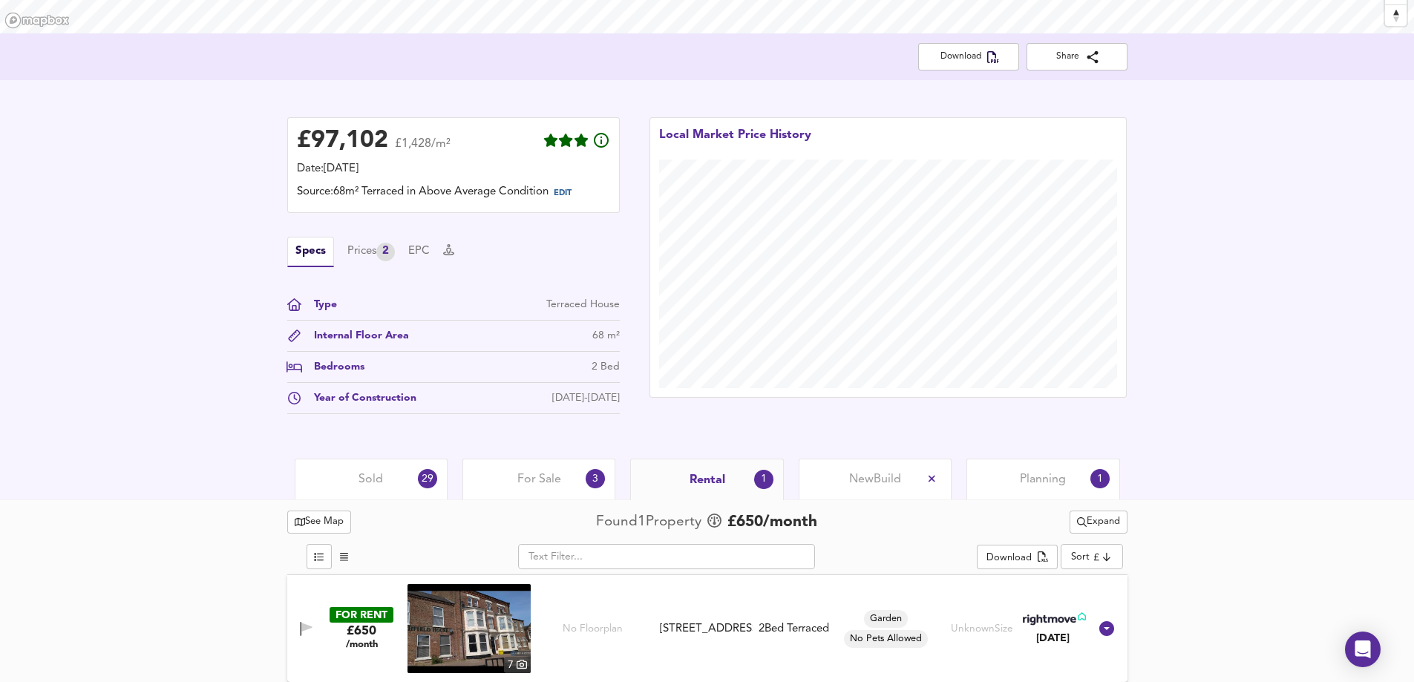
scroll to position [282, 0]
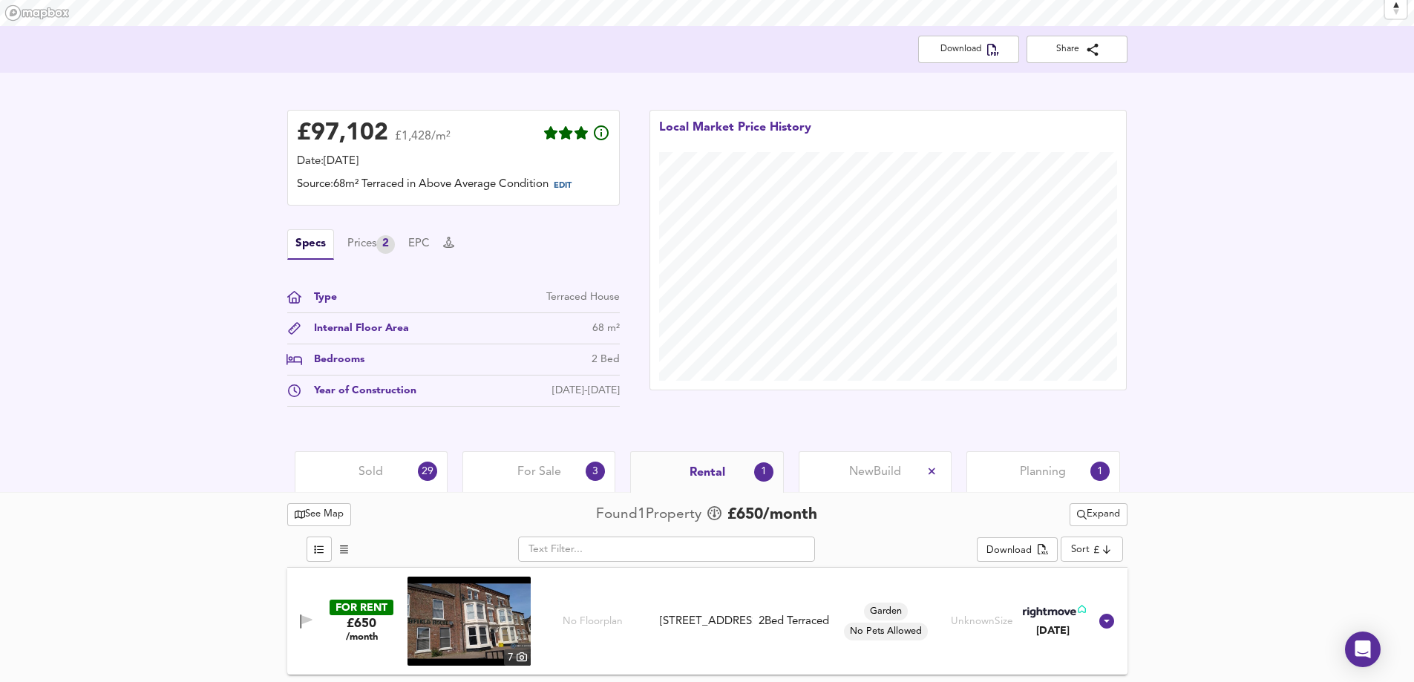
click at [532, 474] on span "For Sale" at bounding box center [539, 472] width 44 height 16
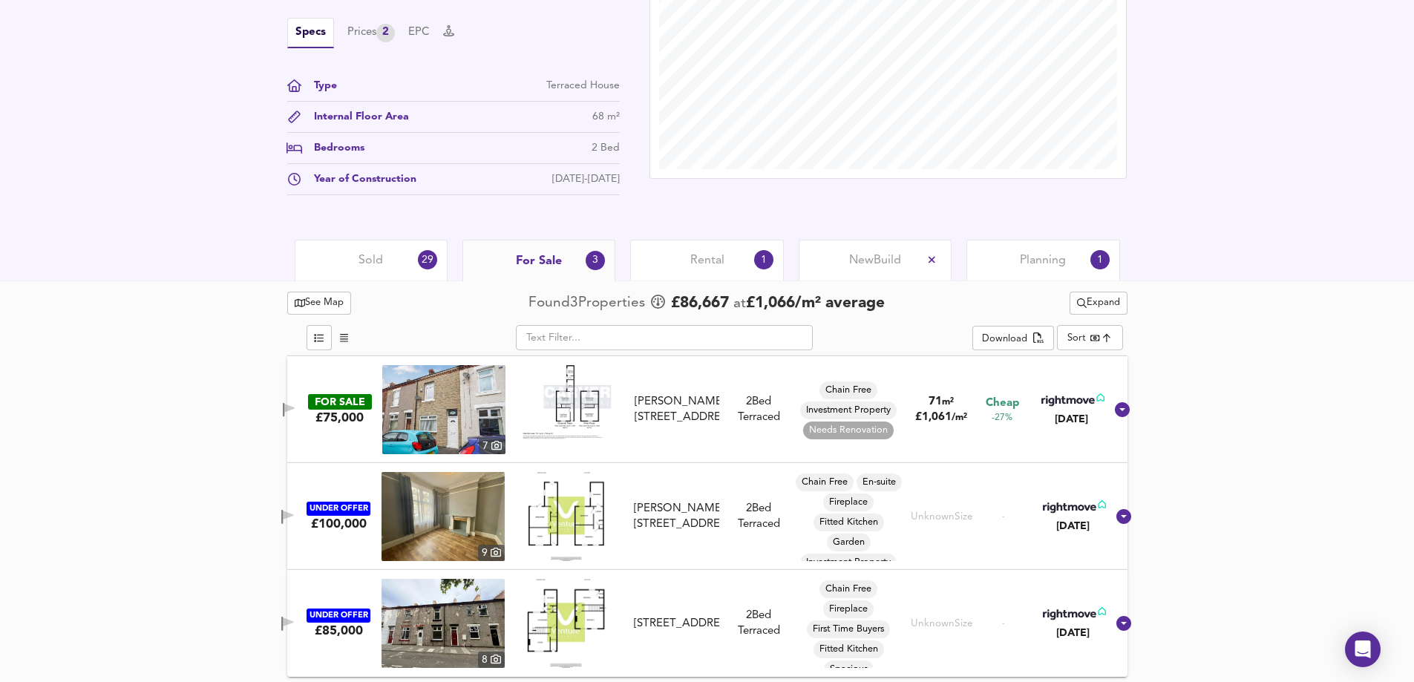
scroll to position [496, 0]
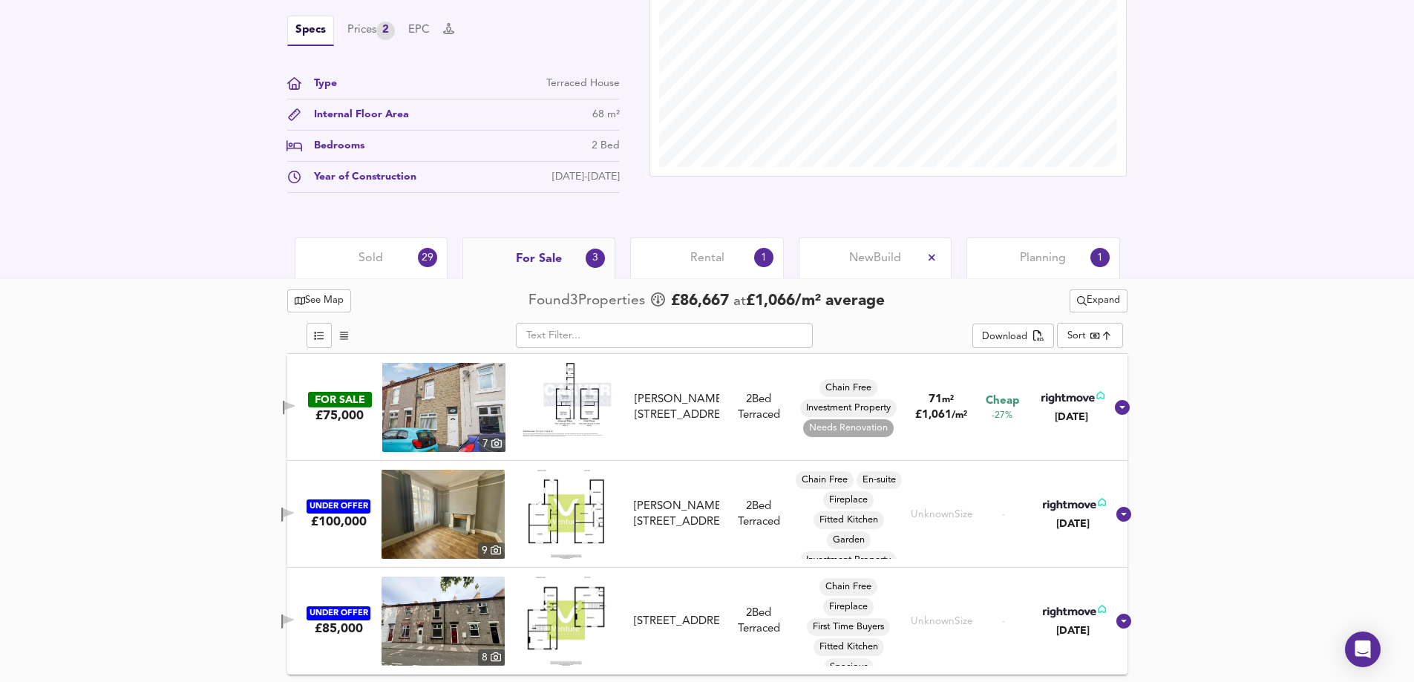
click at [363, 250] on span "Sold" at bounding box center [370, 258] width 24 height 16
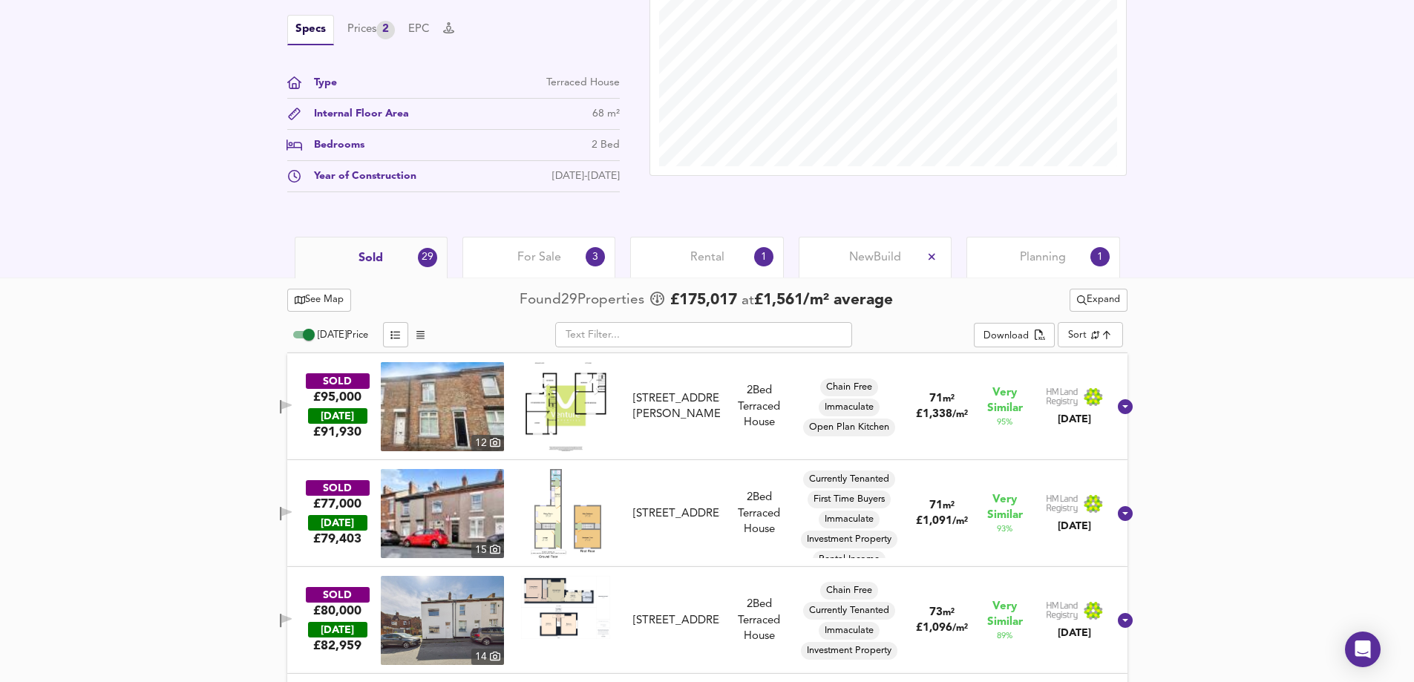
click at [502, 257] on div "For Sale 3" at bounding box center [538, 257] width 153 height 41
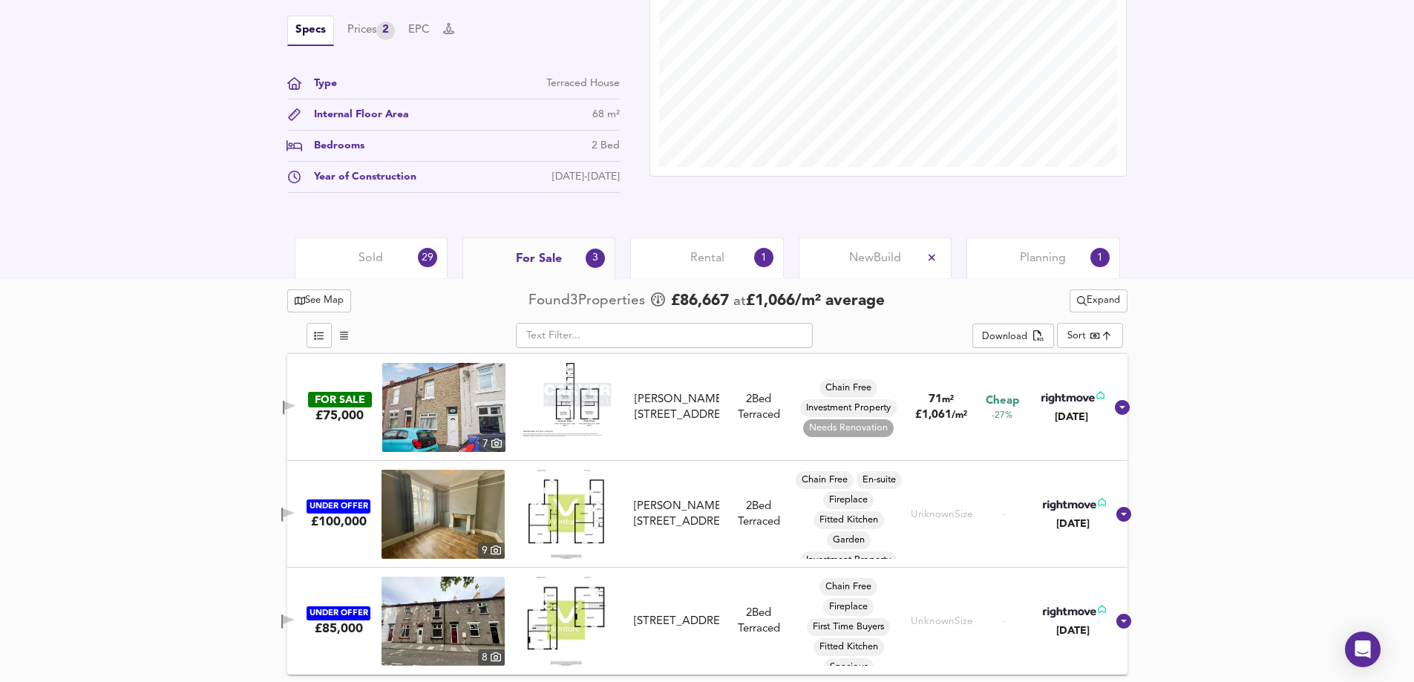
click at [694, 256] on span "Rental" at bounding box center [707, 258] width 34 height 16
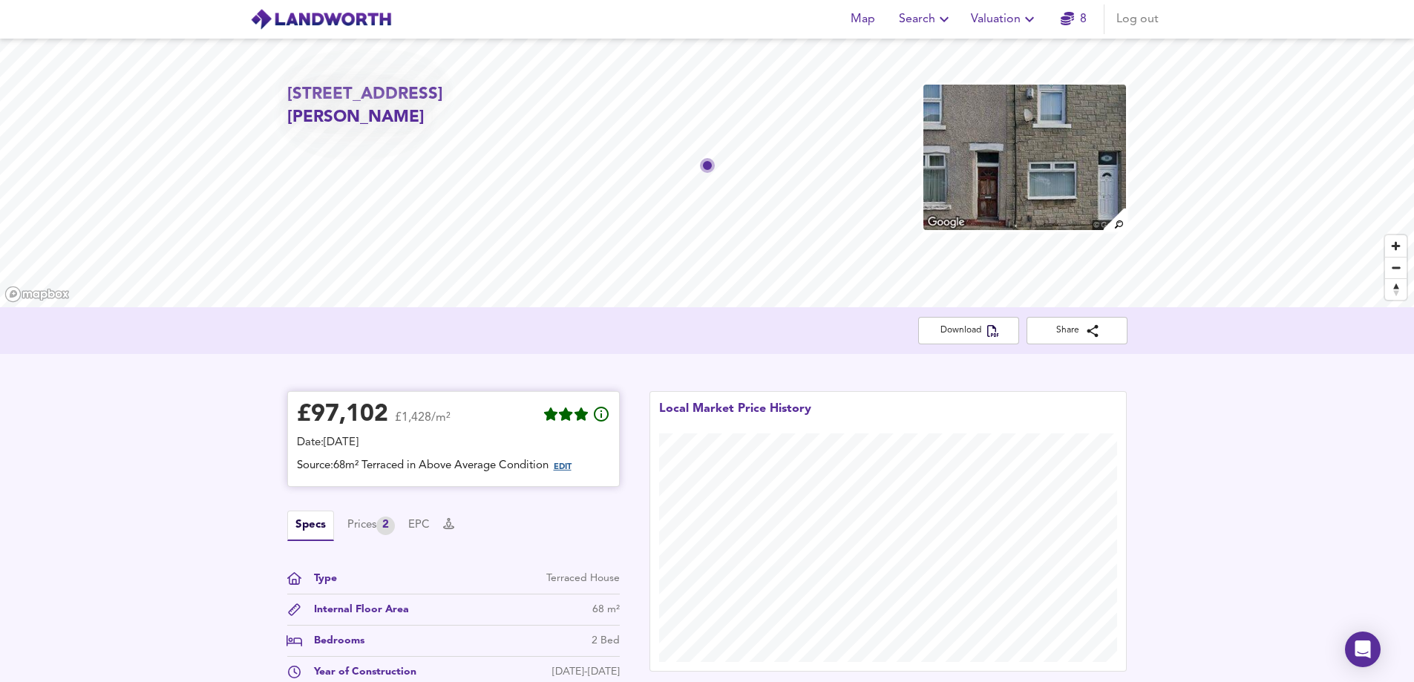
click at [571, 464] on span "EDIT" at bounding box center [563, 467] width 18 height 8
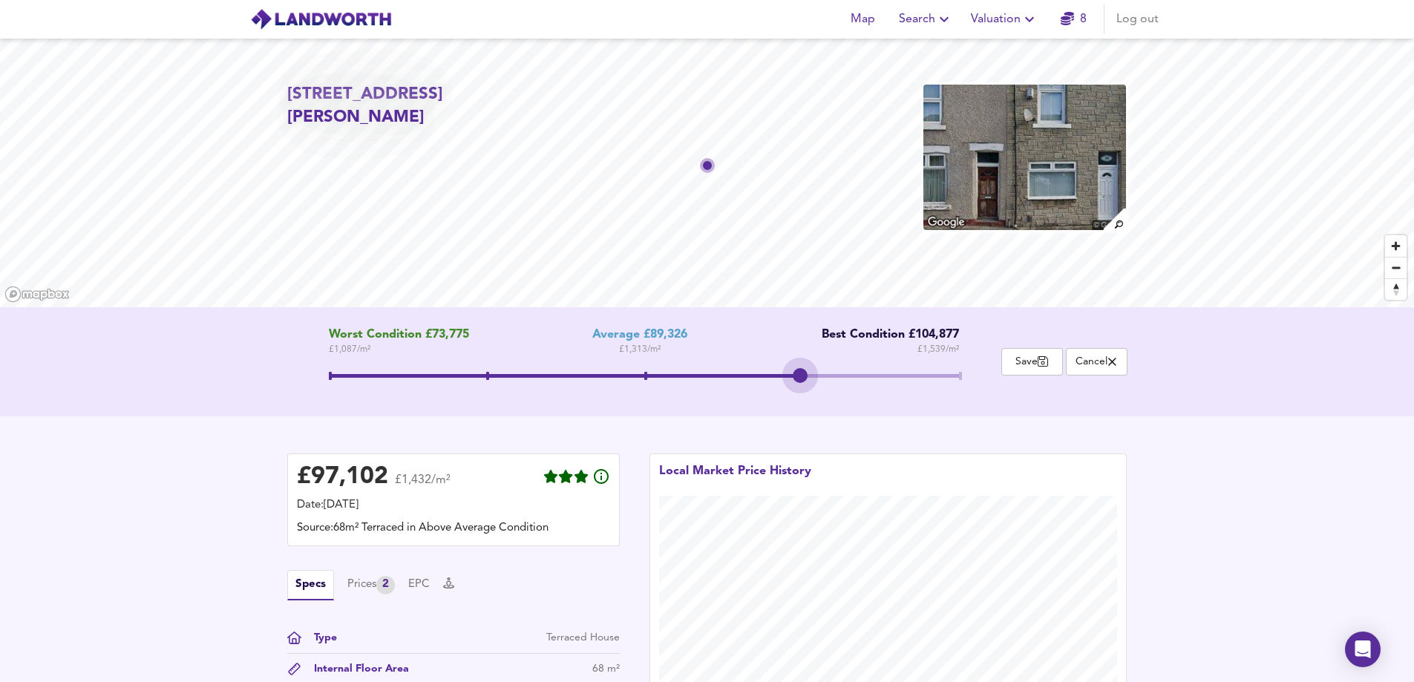
drag, startPoint x: 794, startPoint y: 371, endPoint x: 726, endPoint y: 372, distance: 68.3
click at [726, 372] on span at bounding box center [644, 377] width 630 height 27
drag, startPoint x: 795, startPoint y: 372, endPoint x: 732, endPoint y: 372, distance: 63.1
click at [732, 372] on span at bounding box center [644, 377] width 630 height 27
click at [641, 377] on span at bounding box center [486, 376] width 315 height 4
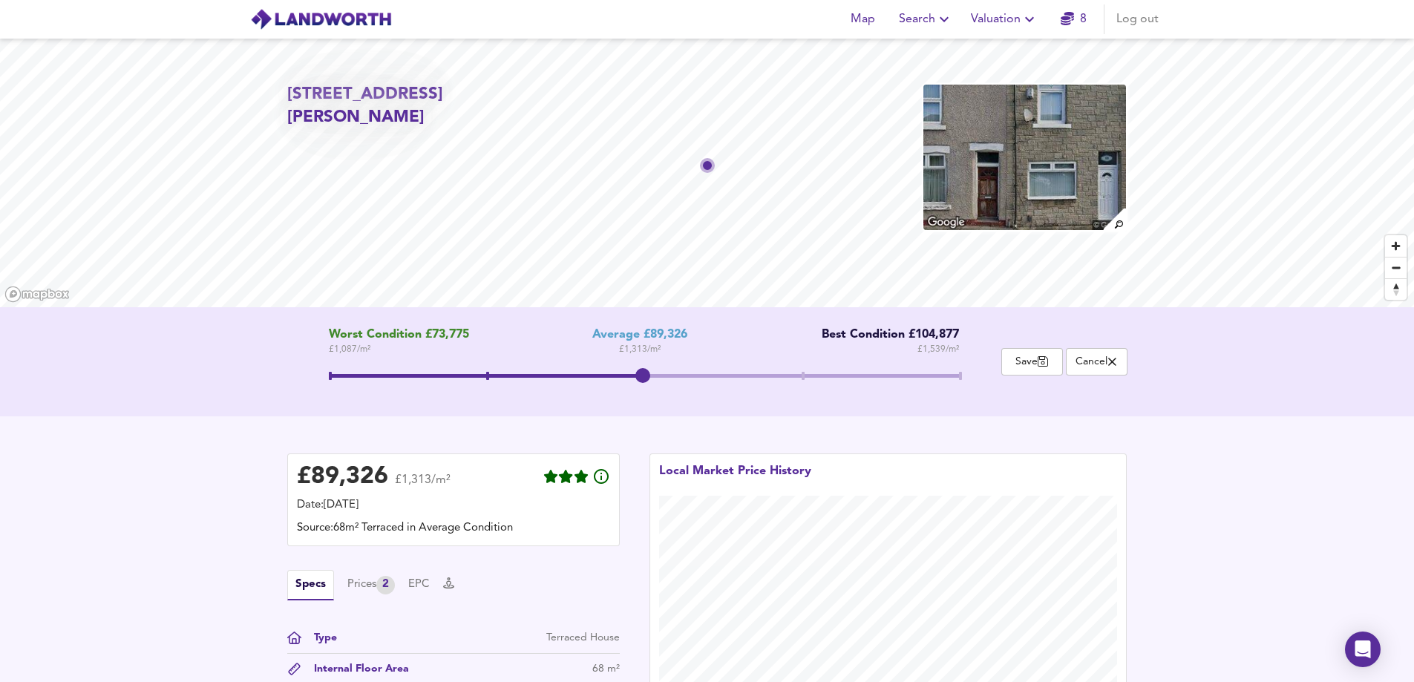
click at [805, 375] on span at bounding box center [644, 376] width 630 height 4
click at [903, 375] on span at bounding box center [644, 376] width 630 height 4
click at [800, 375] on span at bounding box center [565, 376] width 473 height 4
click at [1031, 17] on icon "button" at bounding box center [1029, 19] width 18 height 18
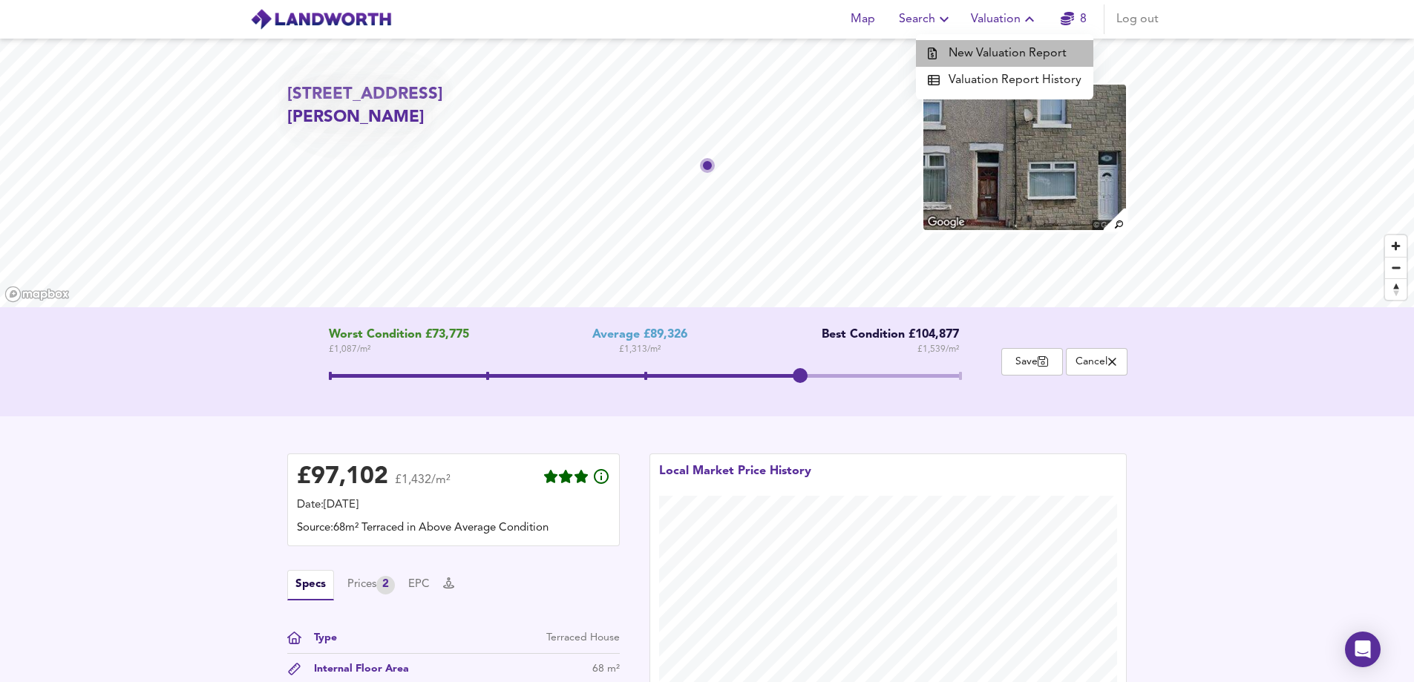
click at [1025, 50] on li "New Valuation Report" at bounding box center [1004, 53] width 177 height 27
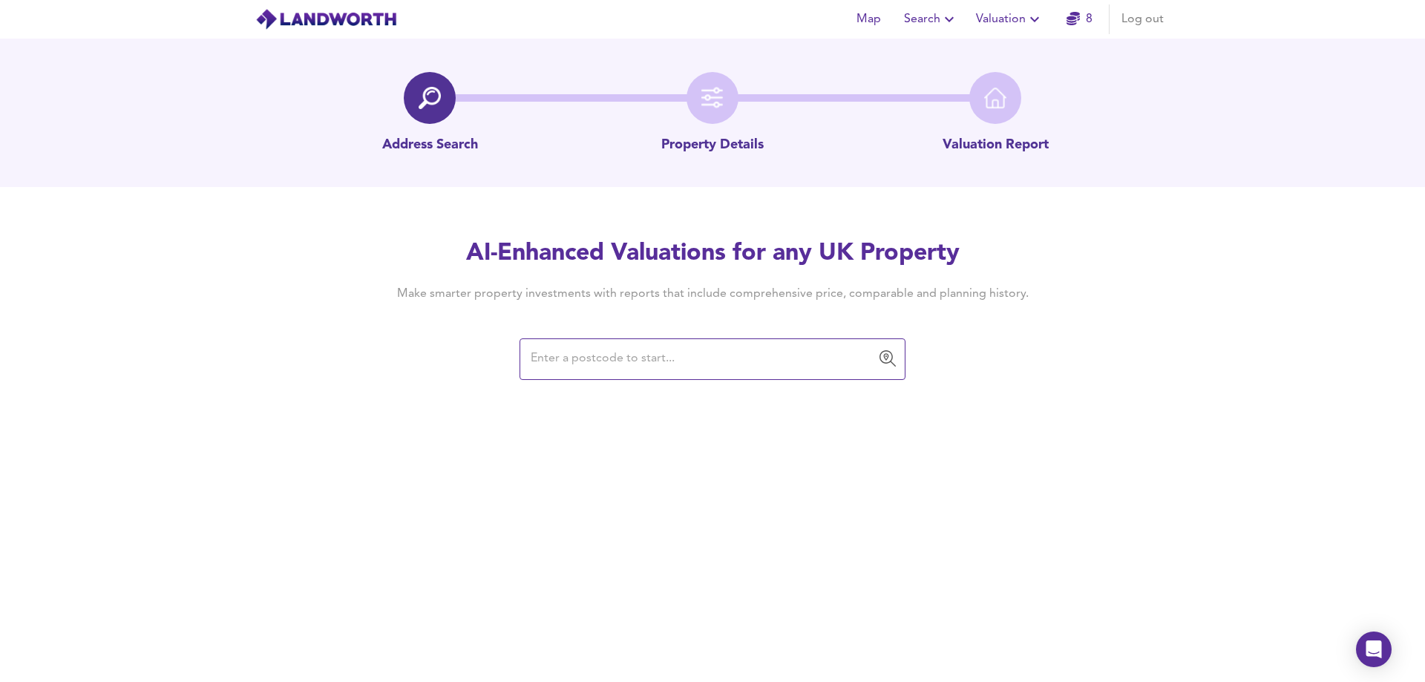
click at [718, 359] on input "text" at bounding box center [701, 359] width 350 height 28
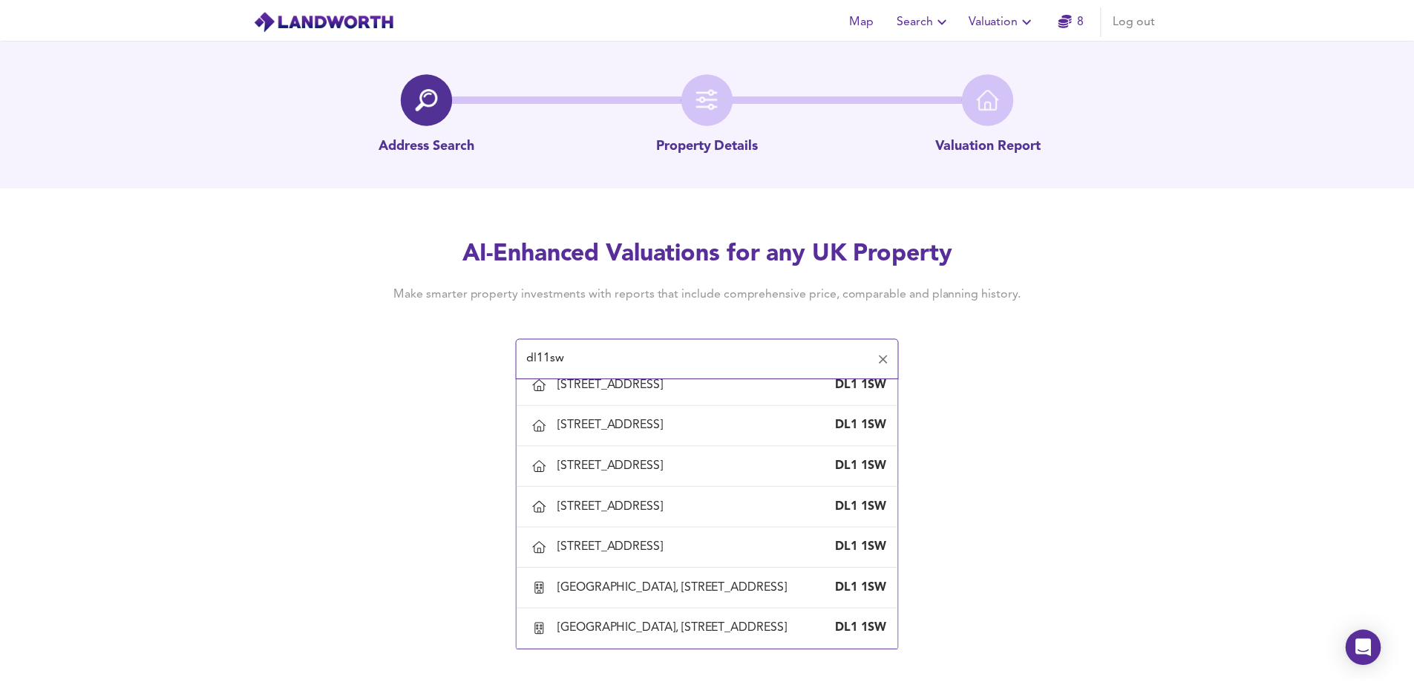
scroll to position [1454, 0]
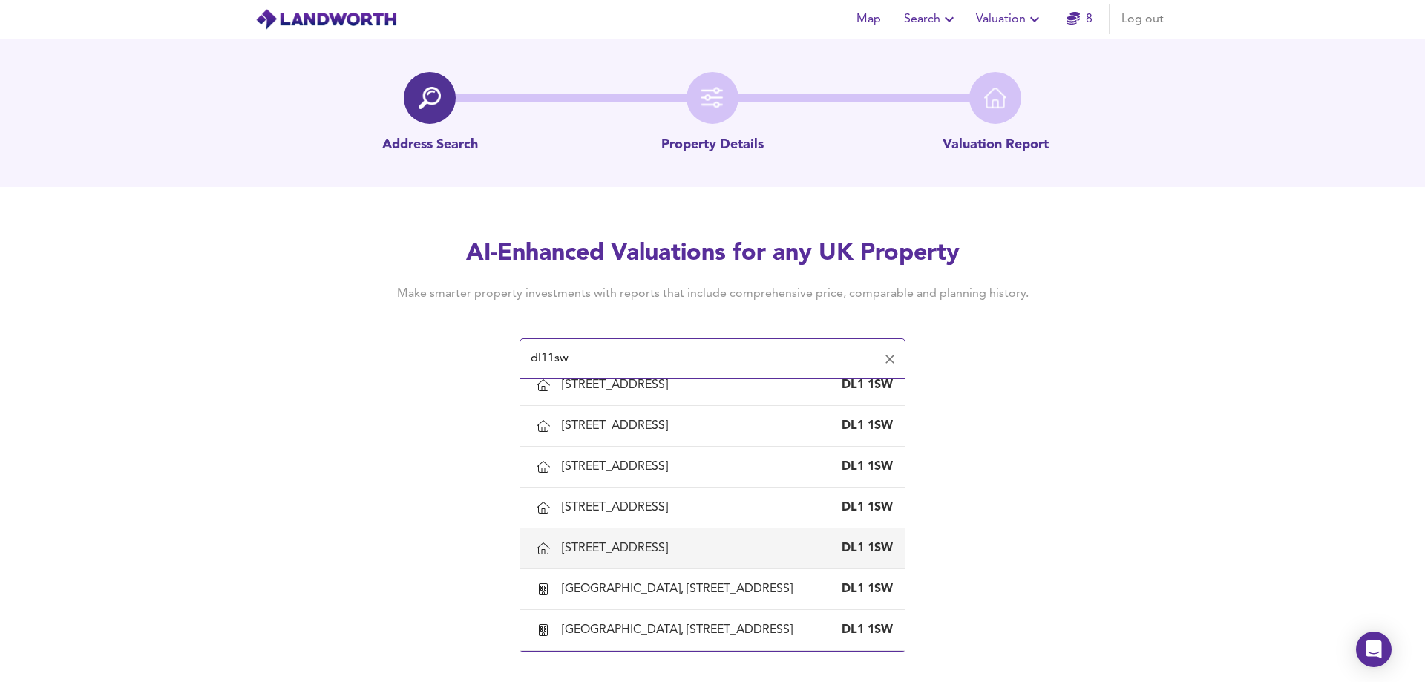
click at [674, 540] on div "[STREET_ADDRESS]" at bounding box center [618, 548] width 112 height 16
type input "[STREET_ADDRESS]"
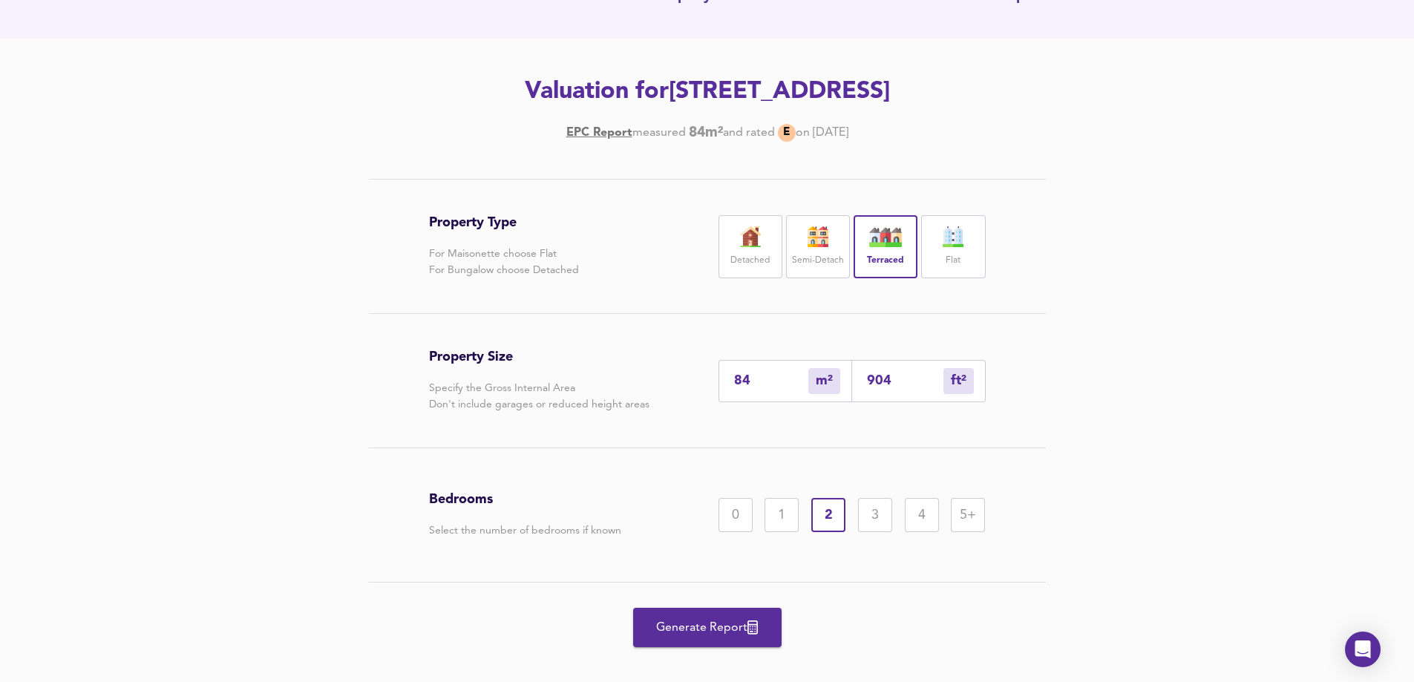
scroll to position [168, 0]
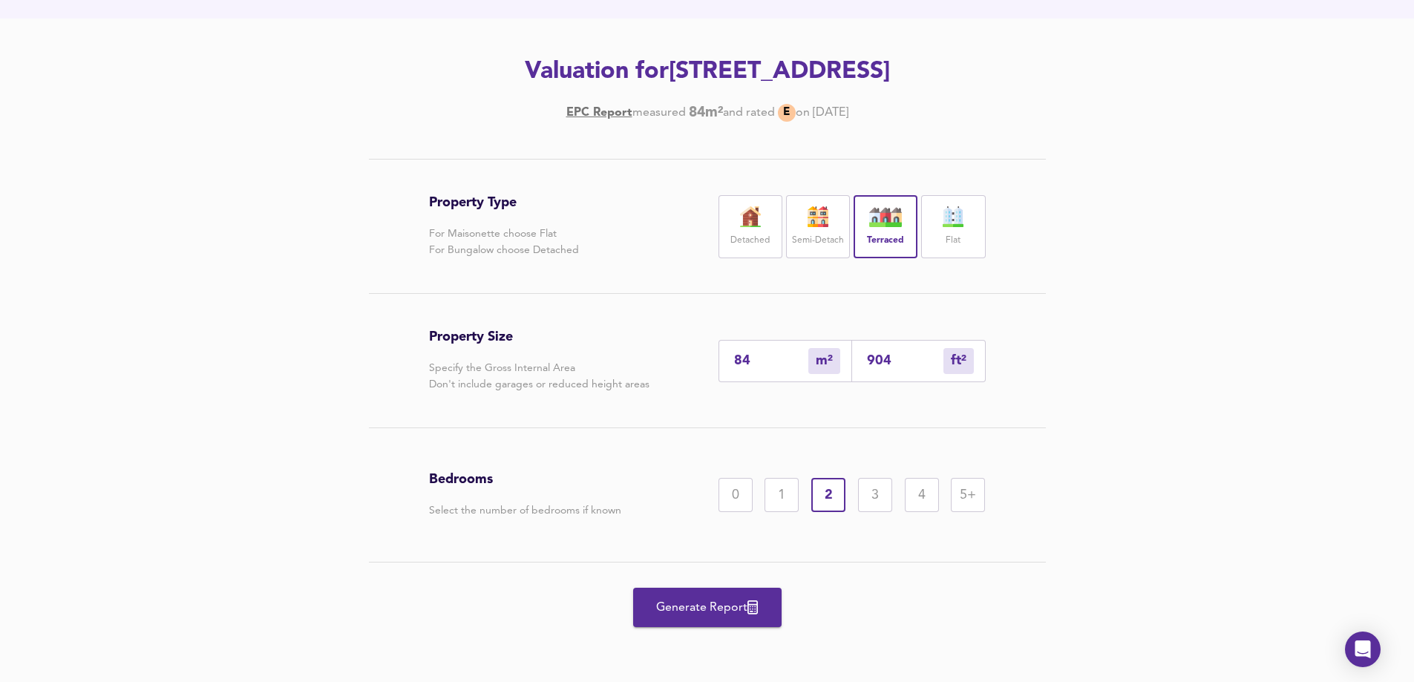
click at [881, 496] on div "3" at bounding box center [875, 495] width 34 height 34
click at [704, 600] on span "Generate Report" at bounding box center [707, 607] width 119 height 21
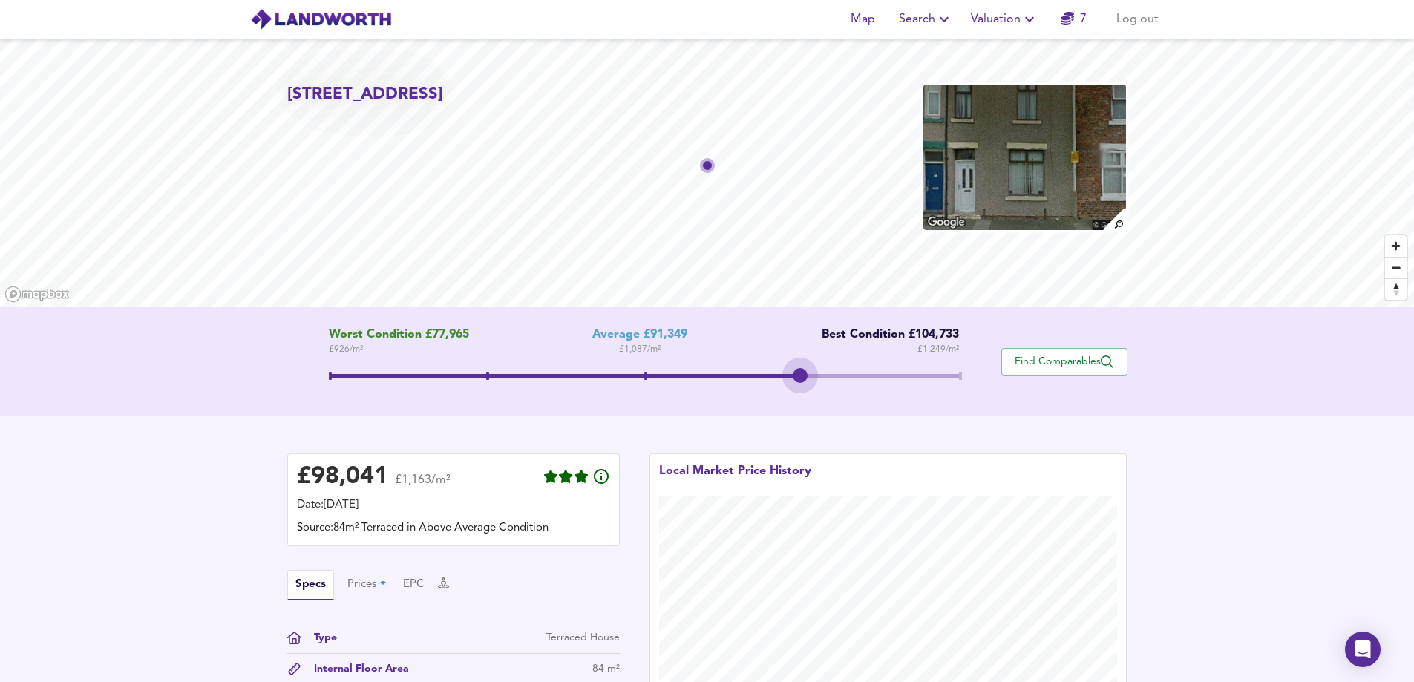
drag, startPoint x: 644, startPoint y: 375, endPoint x: 778, endPoint y: 378, distance: 134.4
click at [778, 378] on span at bounding box center [644, 377] width 630 height 27
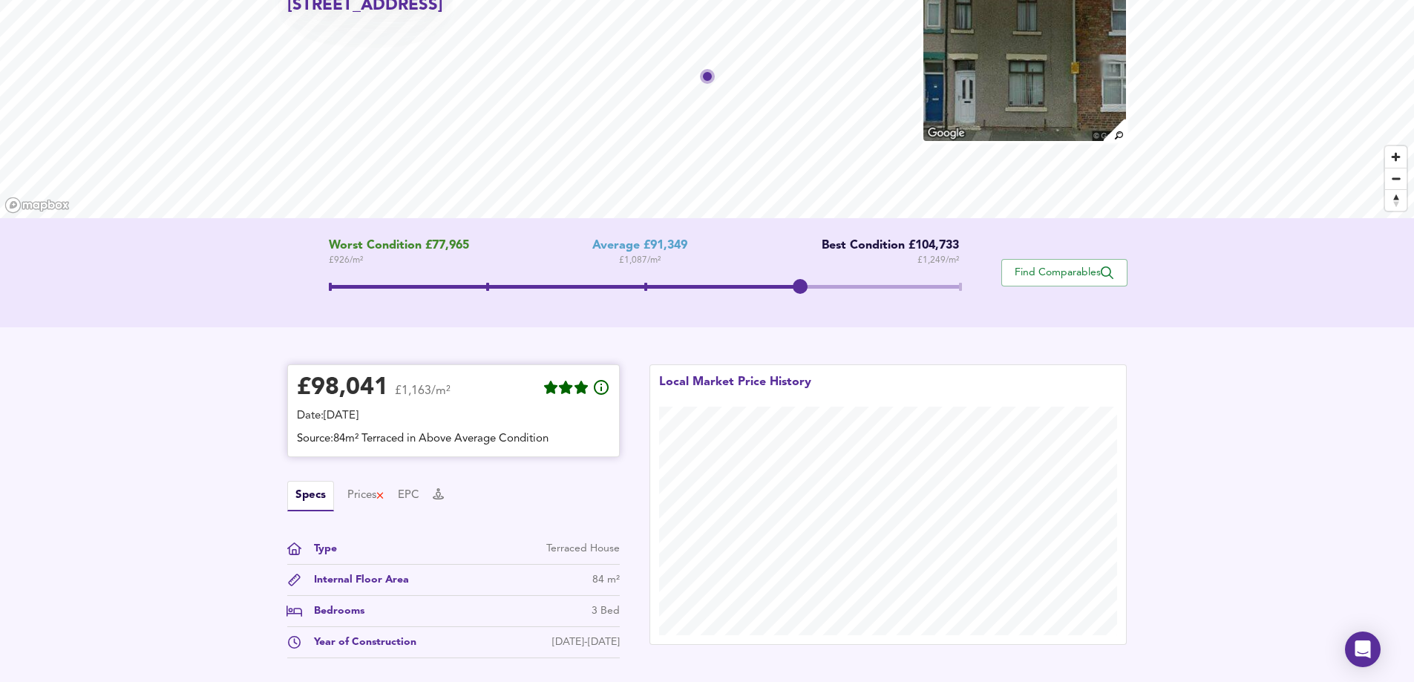
scroll to position [270, 0]
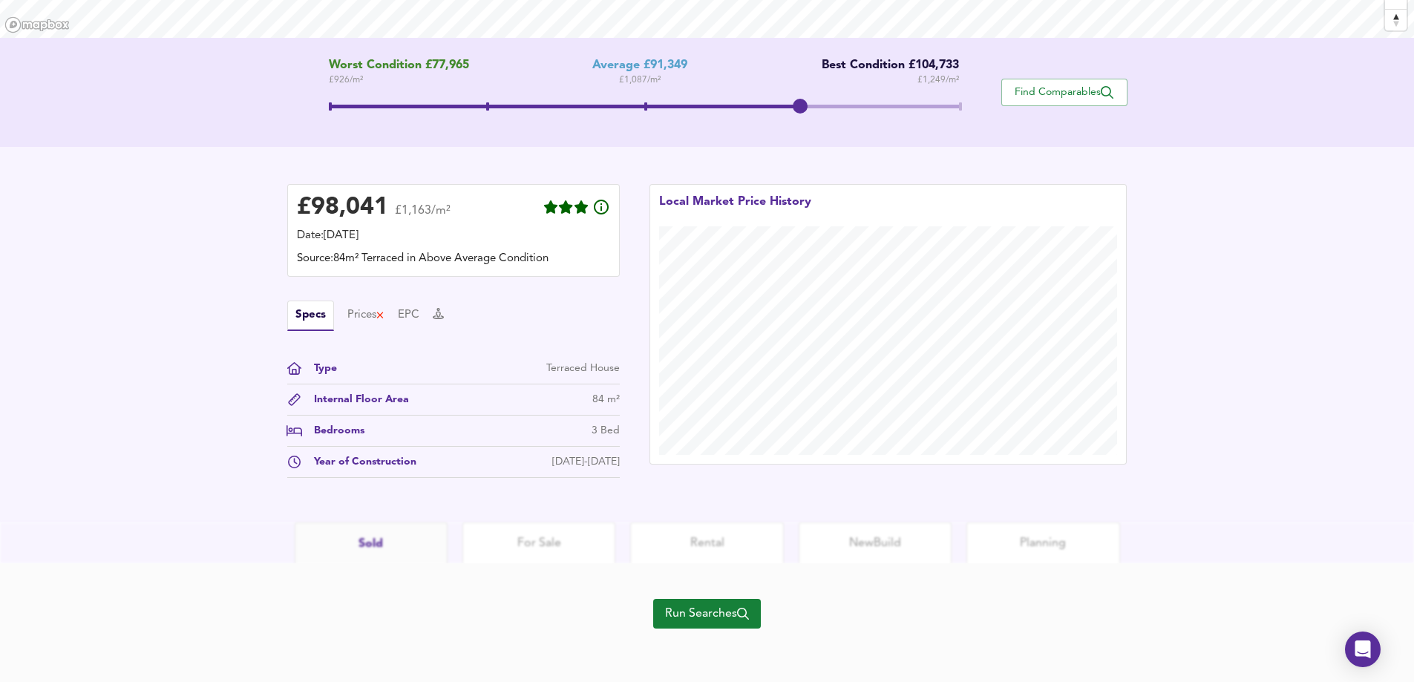
click at [696, 616] on span "Run Searches" at bounding box center [707, 613] width 84 height 21
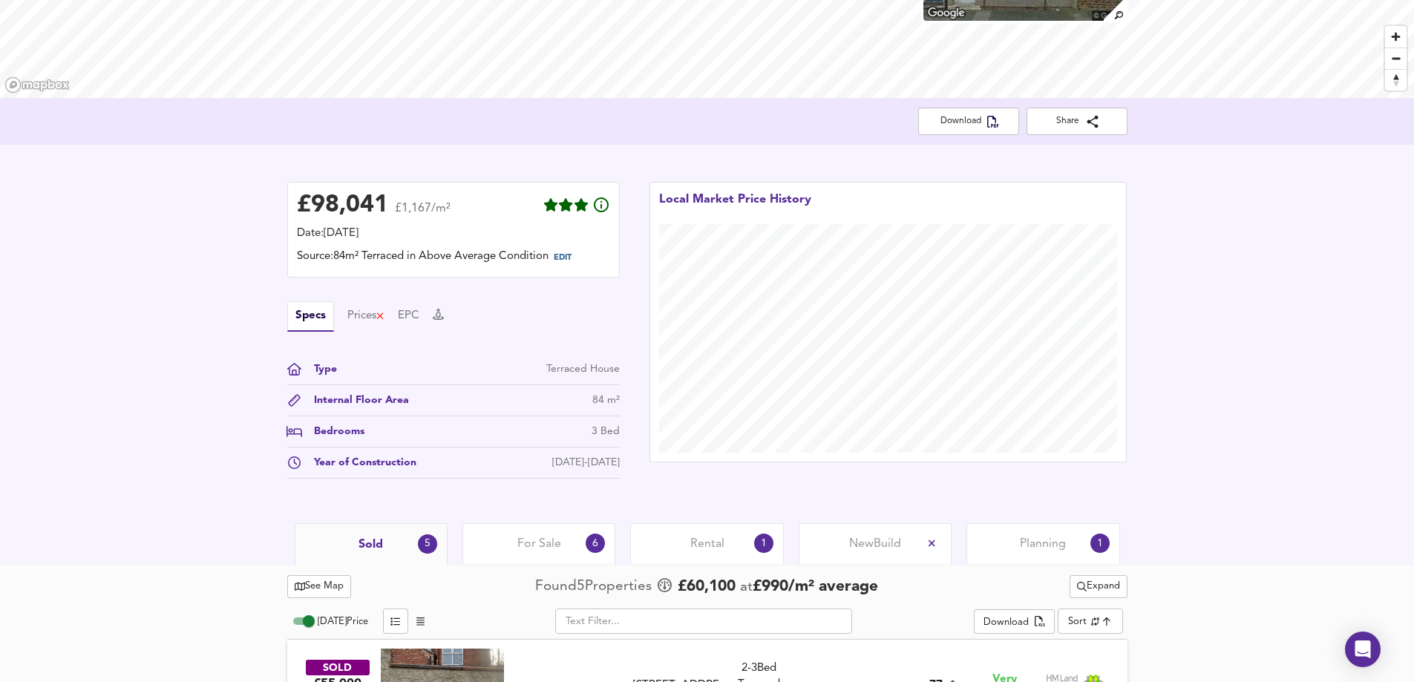
scroll to position [183, 0]
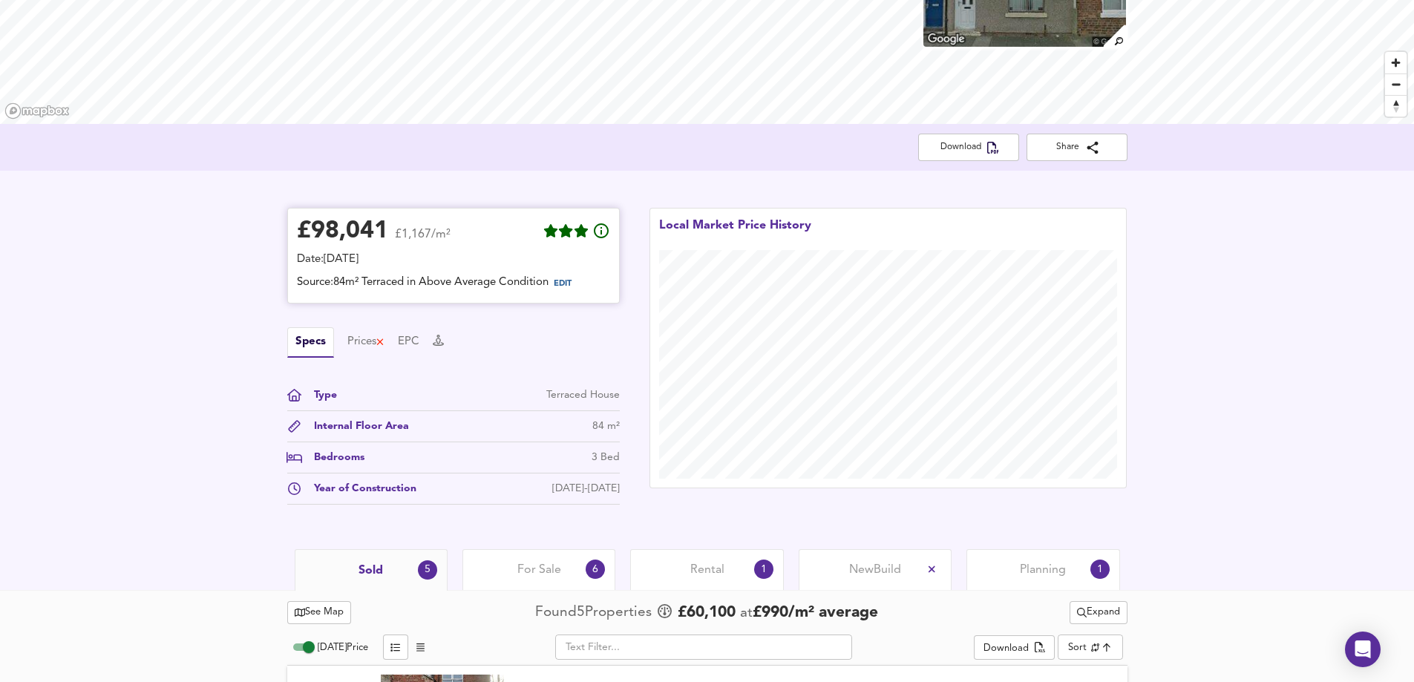
drag, startPoint x: 565, startPoint y: 285, endPoint x: 604, endPoint y: 280, distance: 39.6
click at [565, 285] on span "EDIT" at bounding box center [563, 284] width 18 height 8
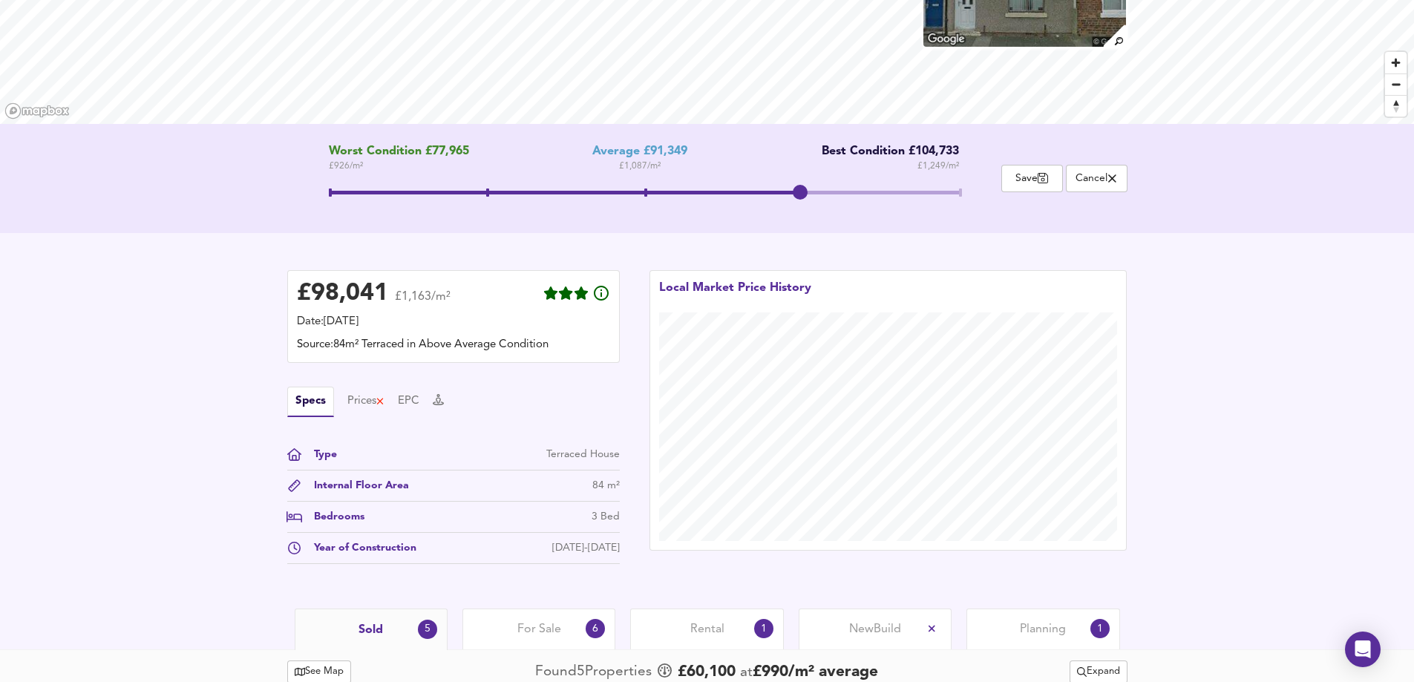
click at [959, 191] on span at bounding box center [960, 192] width 3 height 8
click at [801, 190] on span at bounding box center [802, 192] width 3 height 8
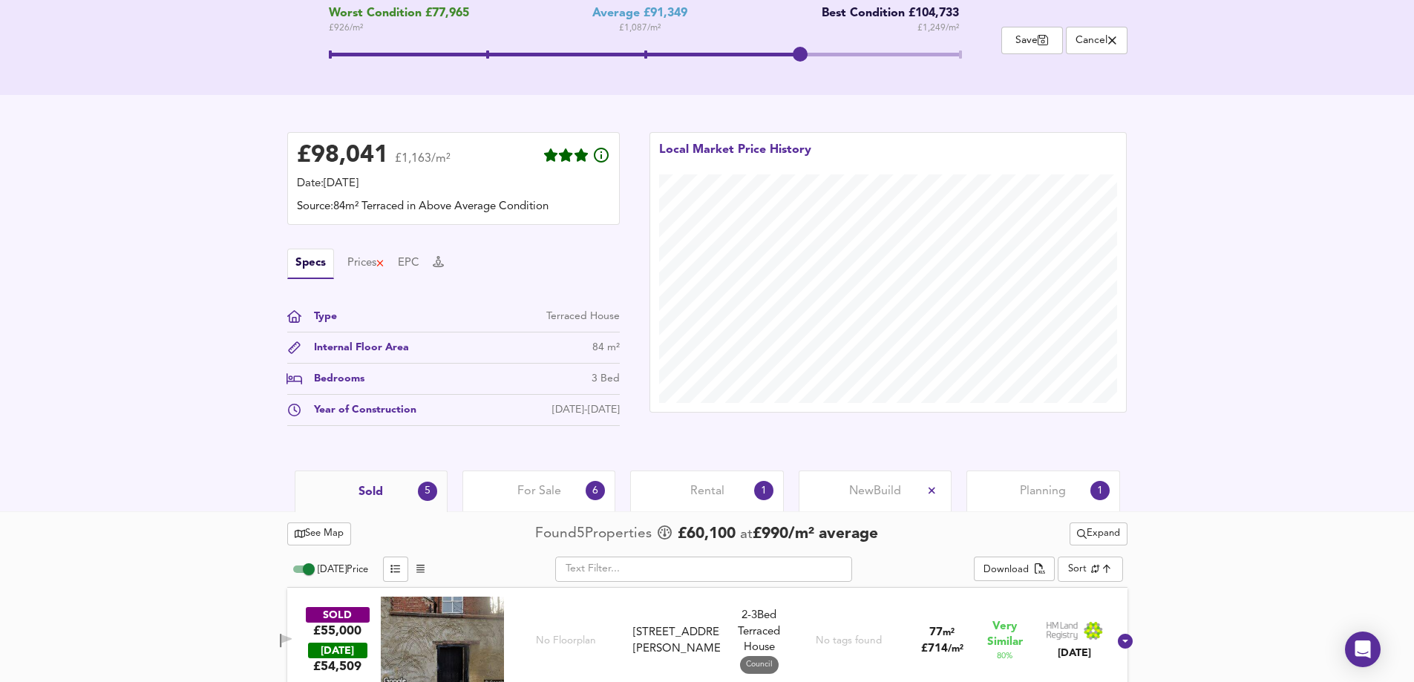
scroll to position [445, 0]
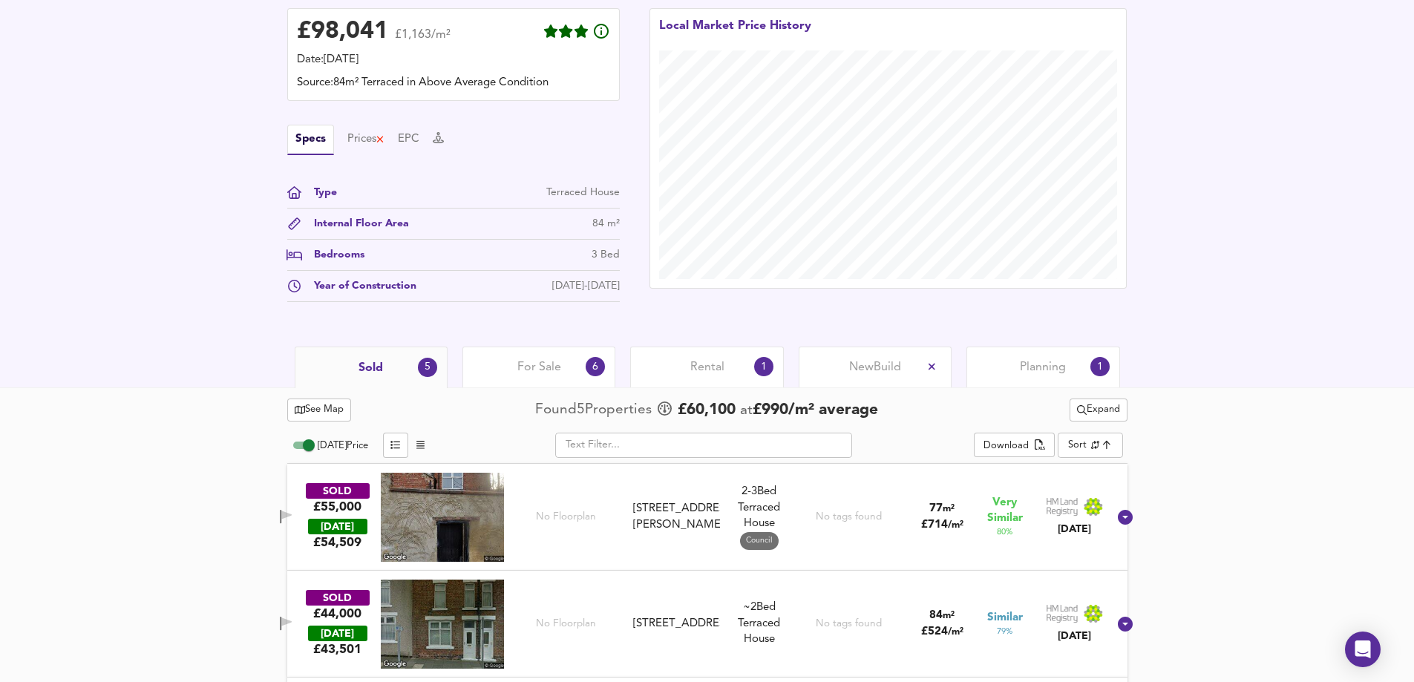
click at [715, 368] on span "Rental" at bounding box center [707, 367] width 34 height 16
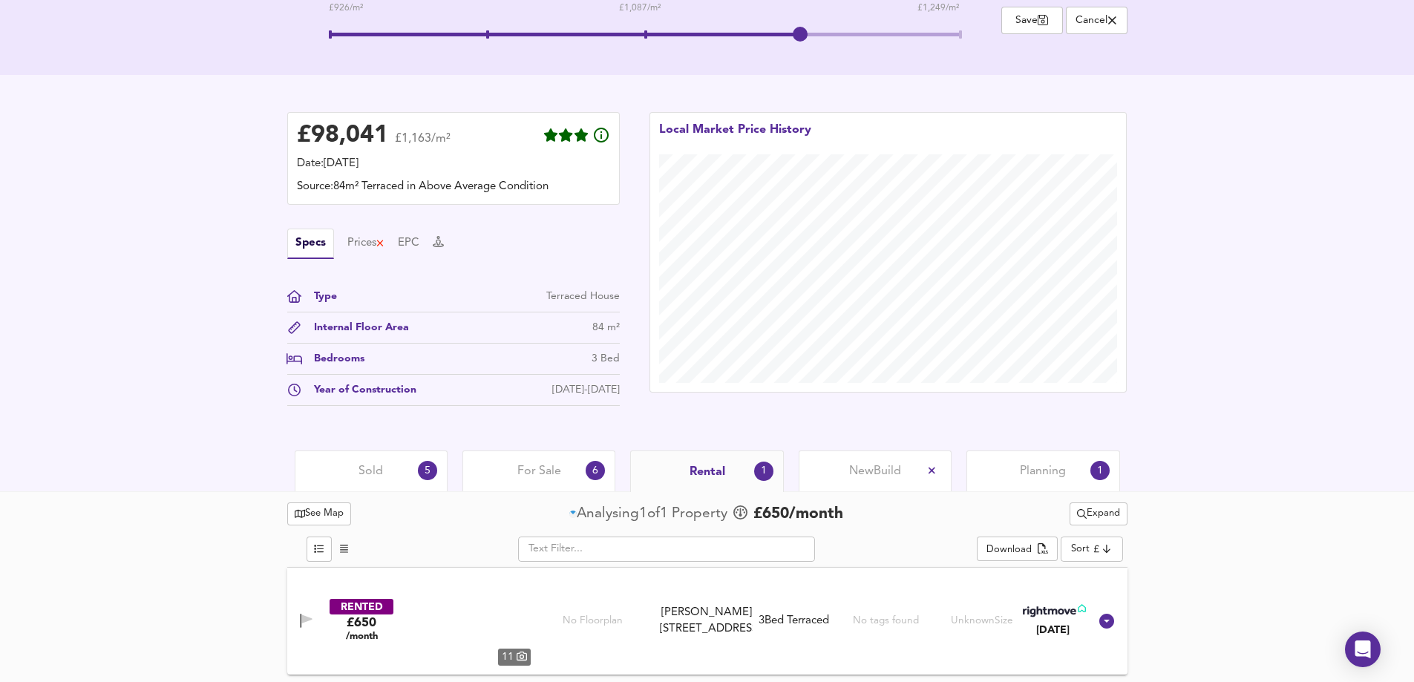
scroll to position [341, 0]
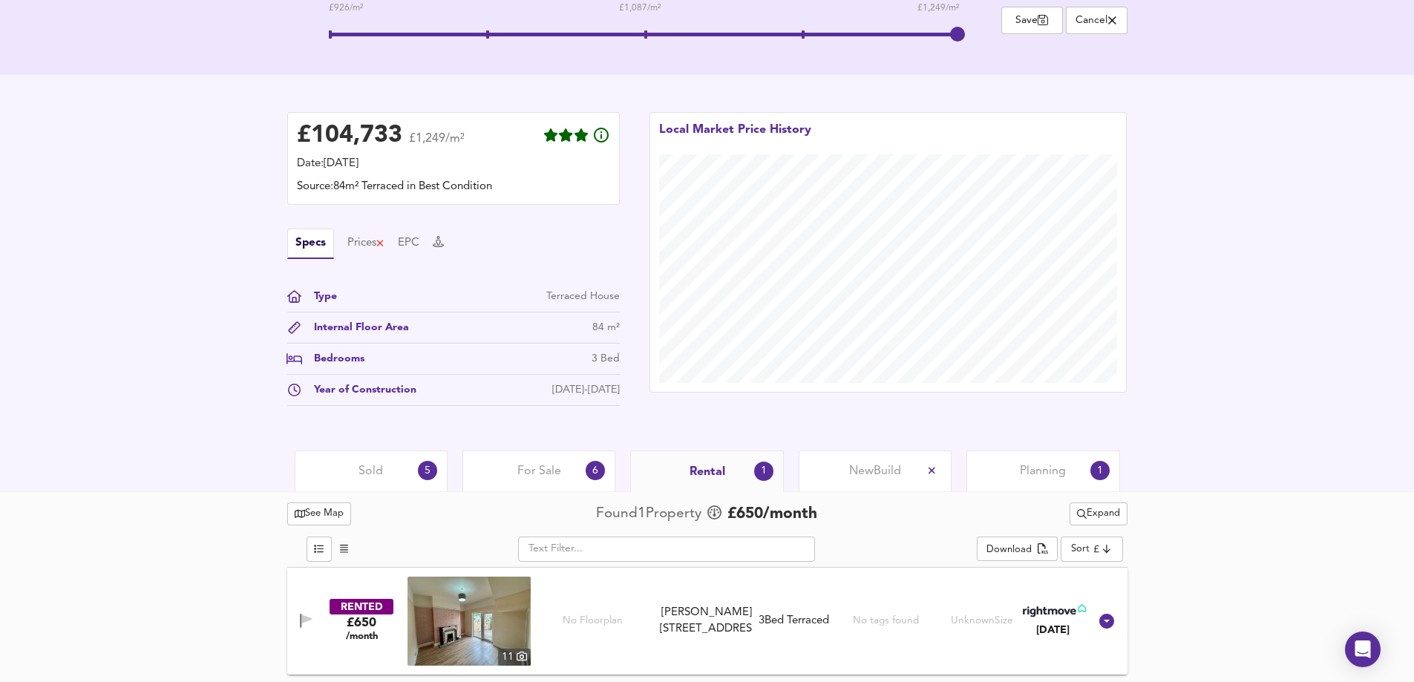
drag, startPoint x: 908, startPoint y: 34, endPoint x: 959, endPoint y: 34, distance: 51.2
click at [959, 34] on span at bounding box center [957, 34] width 15 height 15
drag, startPoint x: 959, startPoint y: 34, endPoint x: 822, endPoint y: 41, distance: 137.4
click at [822, 41] on span at bounding box center [644, 36] width 630 height 27
click at [442, 616] on img at bounding box center [468, 621] width 123 height 89
